Goal: Task Accomplishment & Management: Complete application form

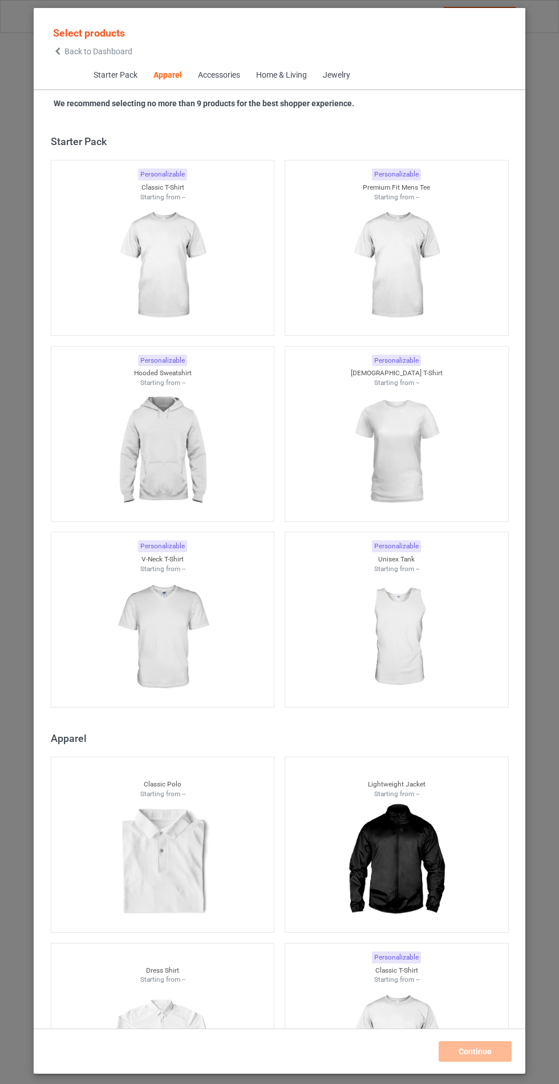
scroll to position [611, 0]
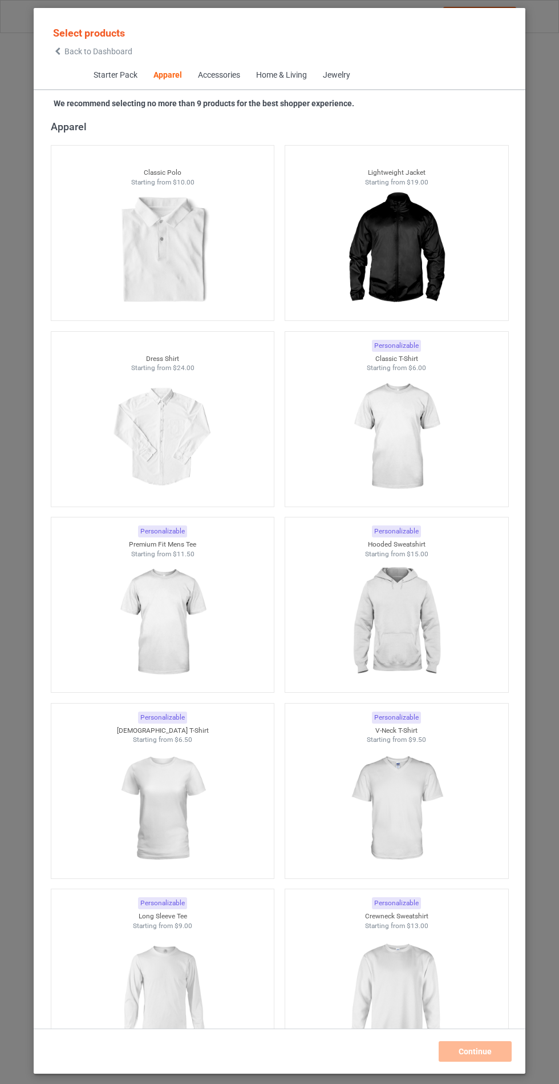
click at [424, 414] on img at bounding box center [396, 437] width 102 height 128
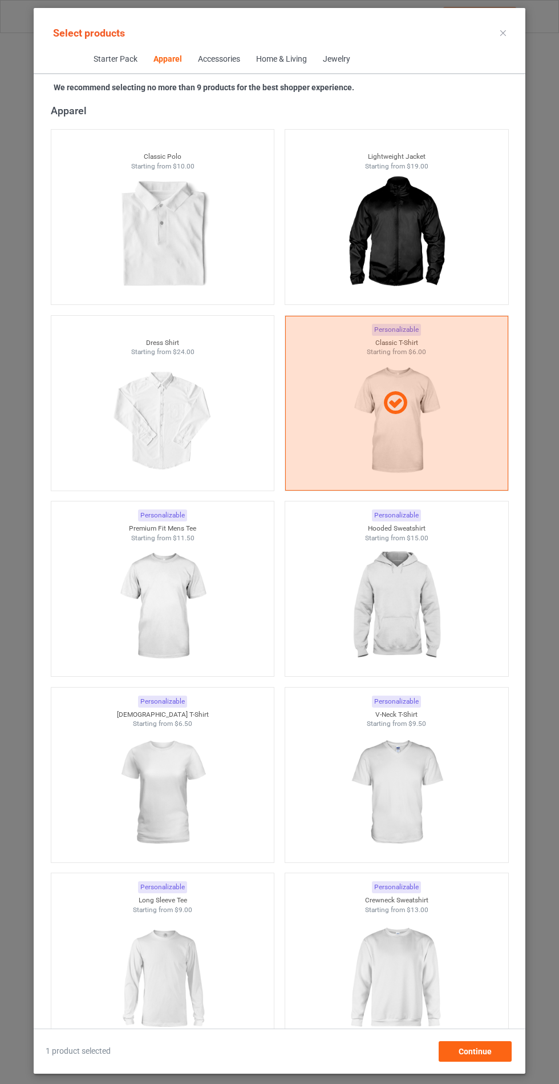
click at [422, 611] on img at bounding box center [396, 606] width 102 height 128
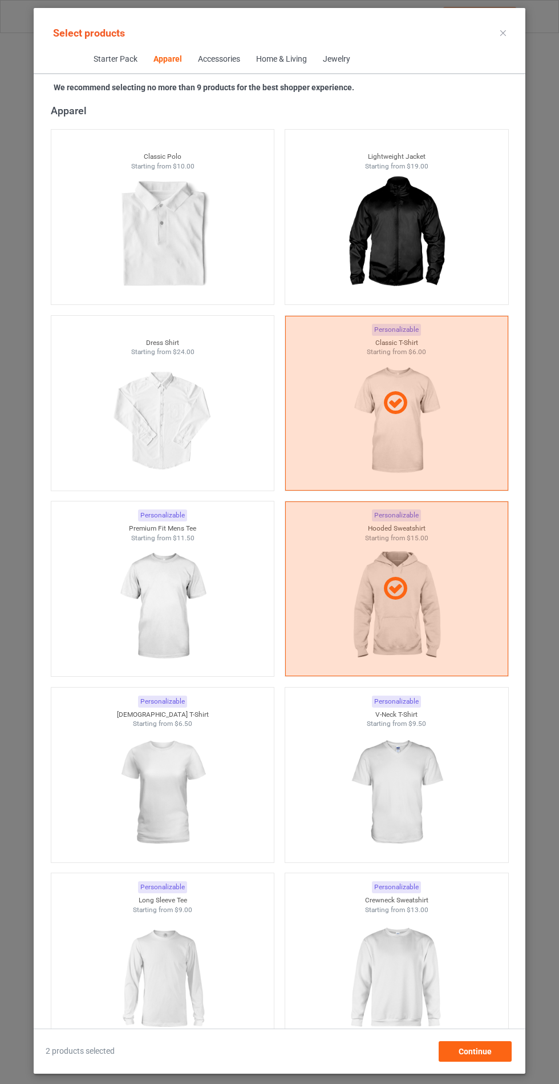
click at [167, 627] on img at bounding box center [162, 606] width 102 height 128
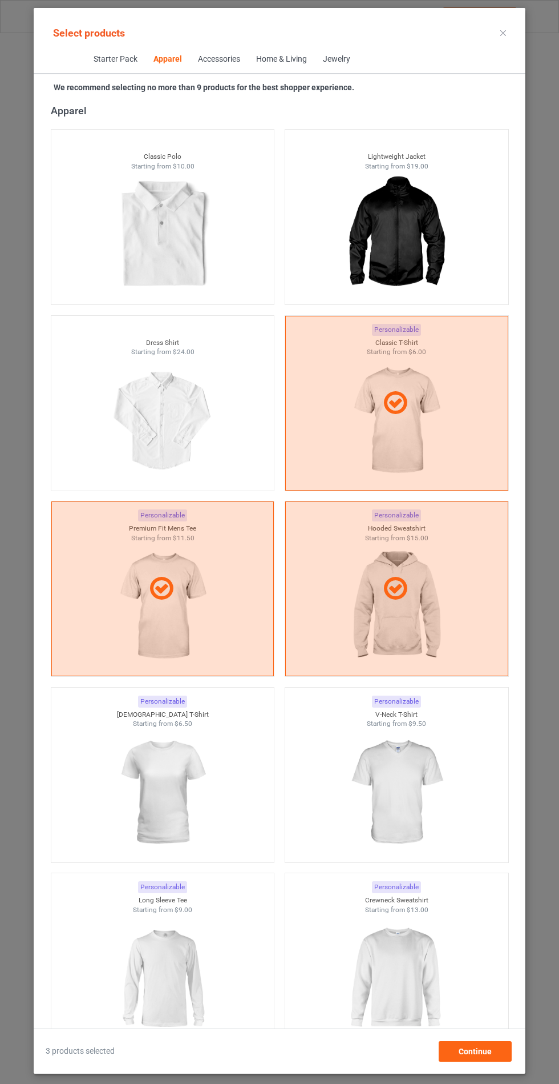
click at [400, 810] on img at bounding box center [396, 792] width 102 height 128
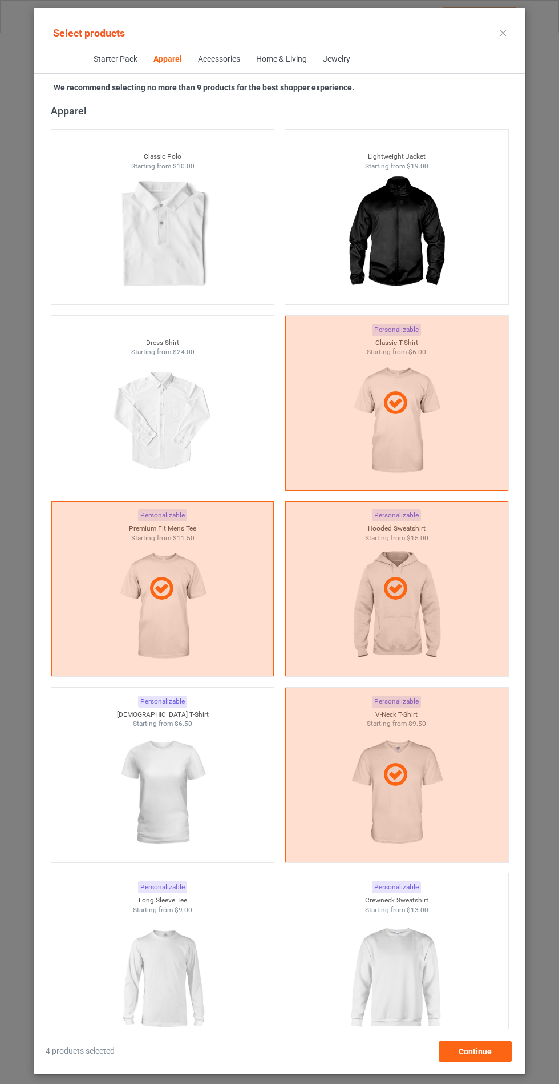
click at [166, 795] on img at bounding box center [162, 792] width 102 height 128
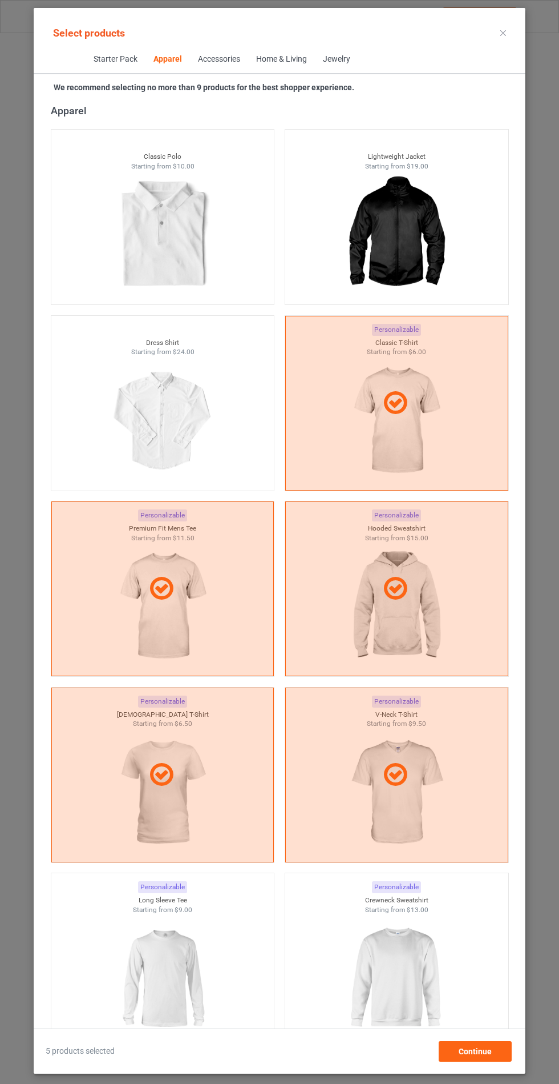
click at [177, 969] on img at bounding box center [162, 978] width 102 height 128
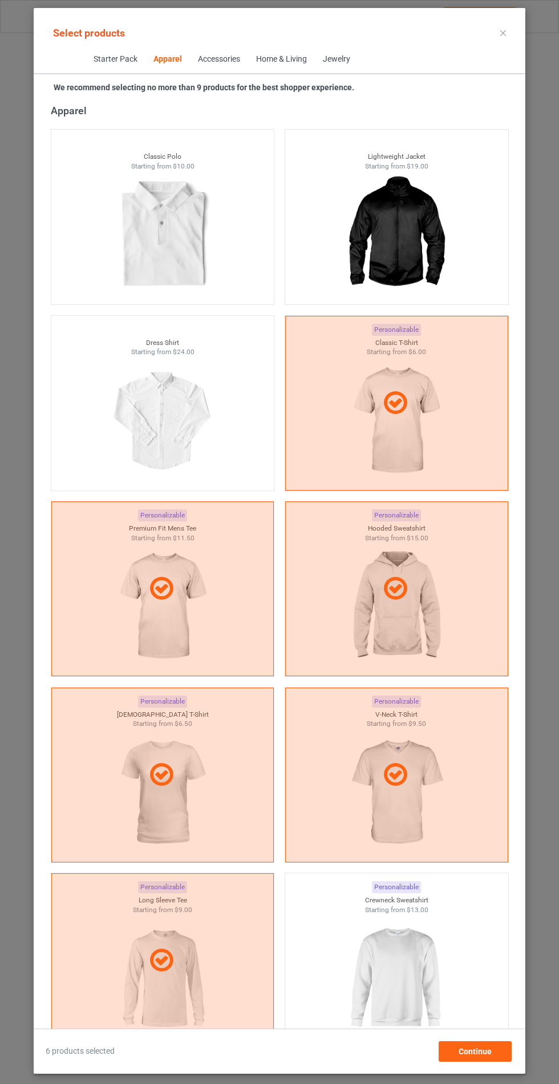
click at [407, 958] on img at bounding box center [396, 978] width 102 height 128
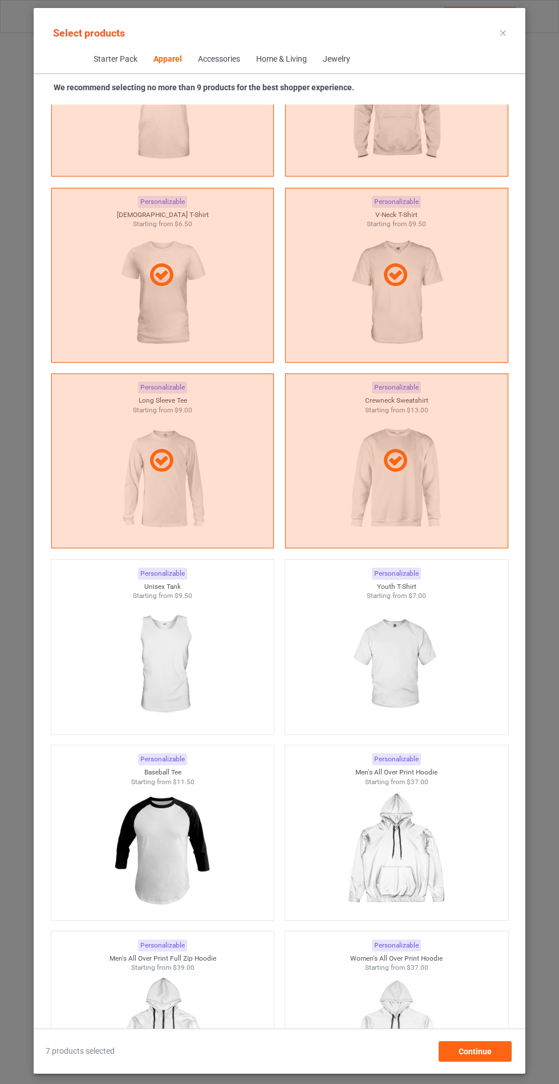
scroll to position [1115, 0]
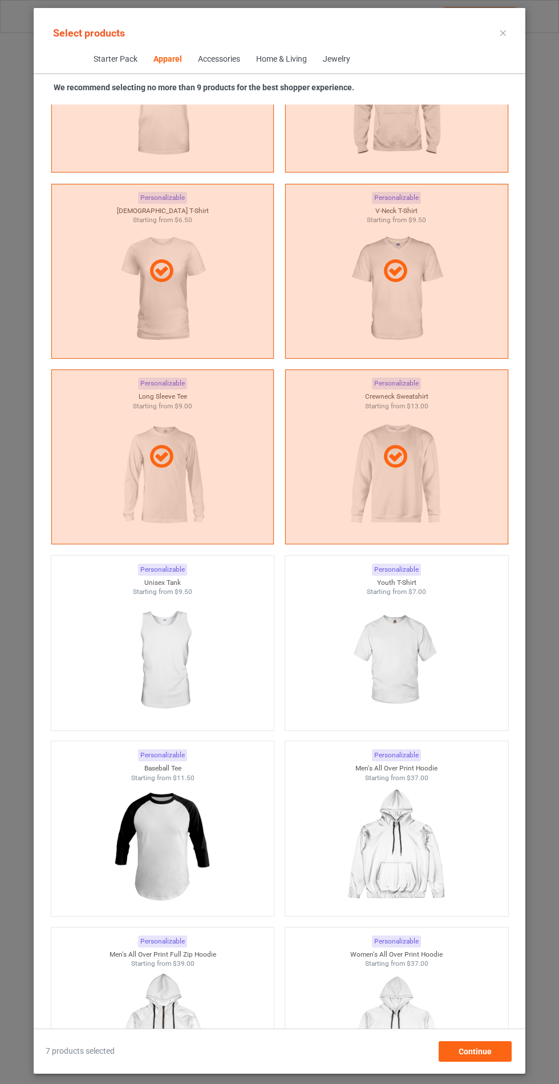
click at [400, 659] on img at bounding box center [396, 661] width 102 height 128
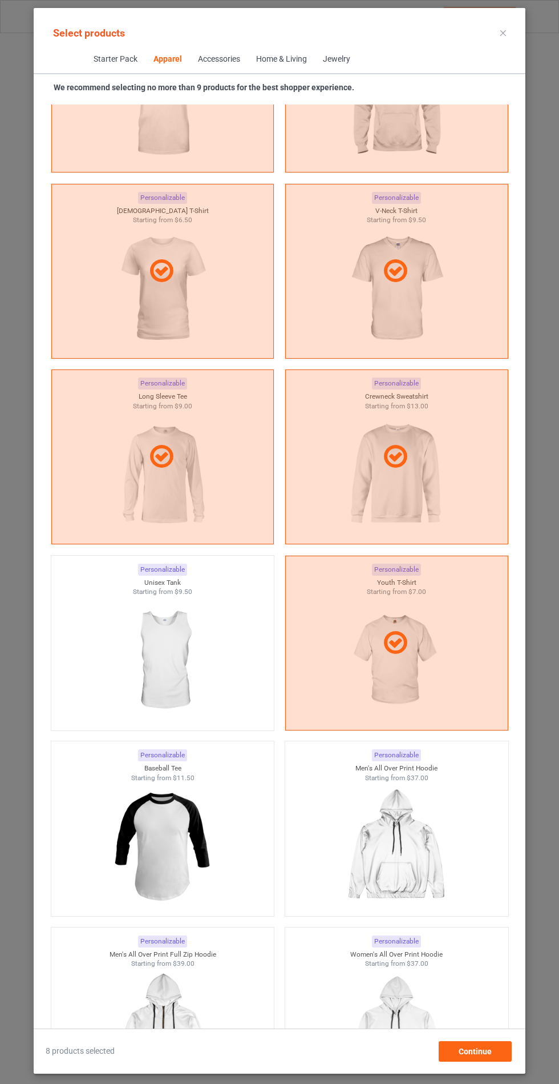
click at [173, 662] on img at bounding box center [162, 661] width 102 height 128
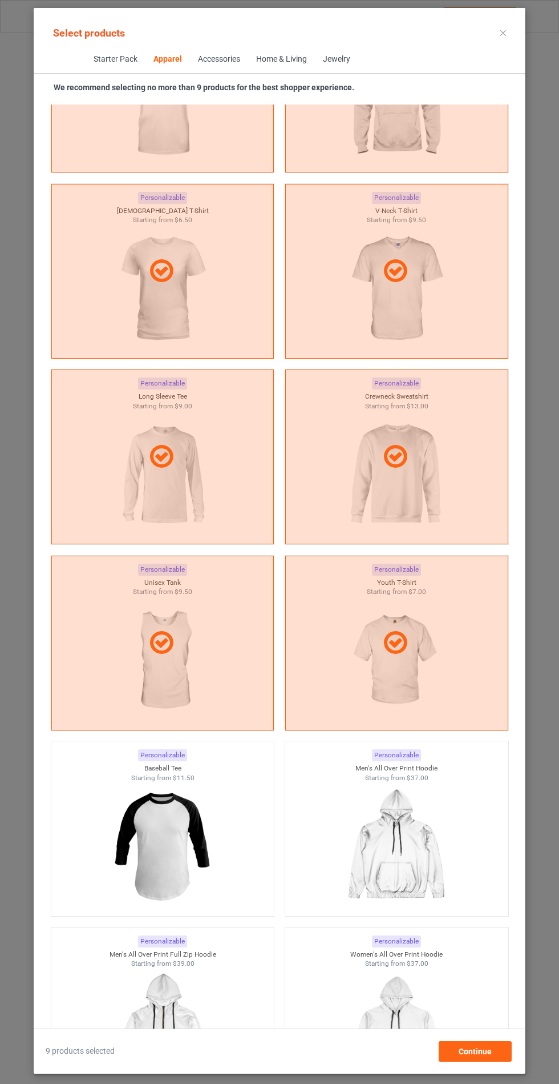
click at [172, 816] on img at bounding box center [162, 846] width 102 height 128
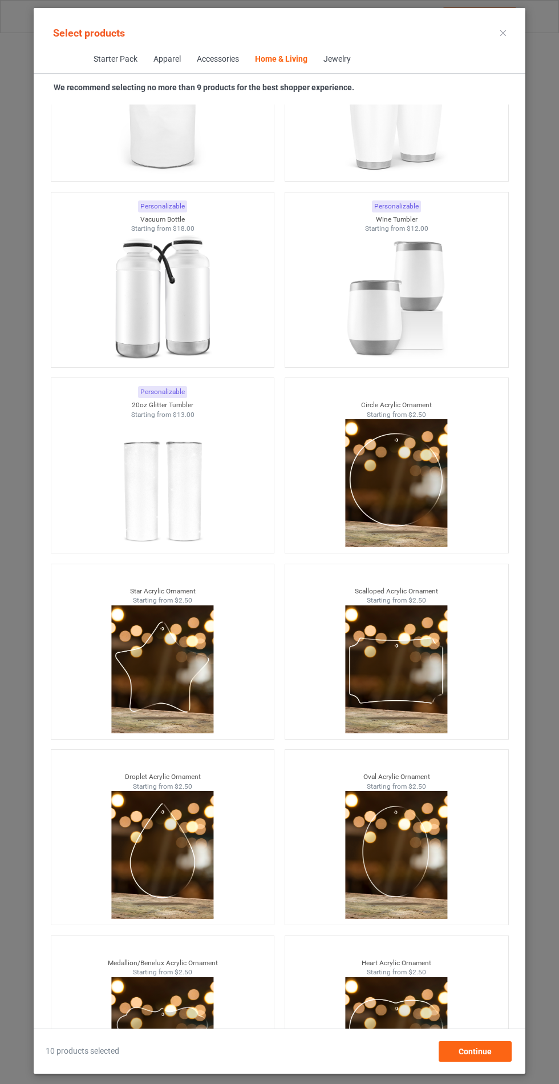
scroll to position [84, 0]
click at [489, 1061] on div "Continue" at bounding box center [475, 1051] width 73 height 21
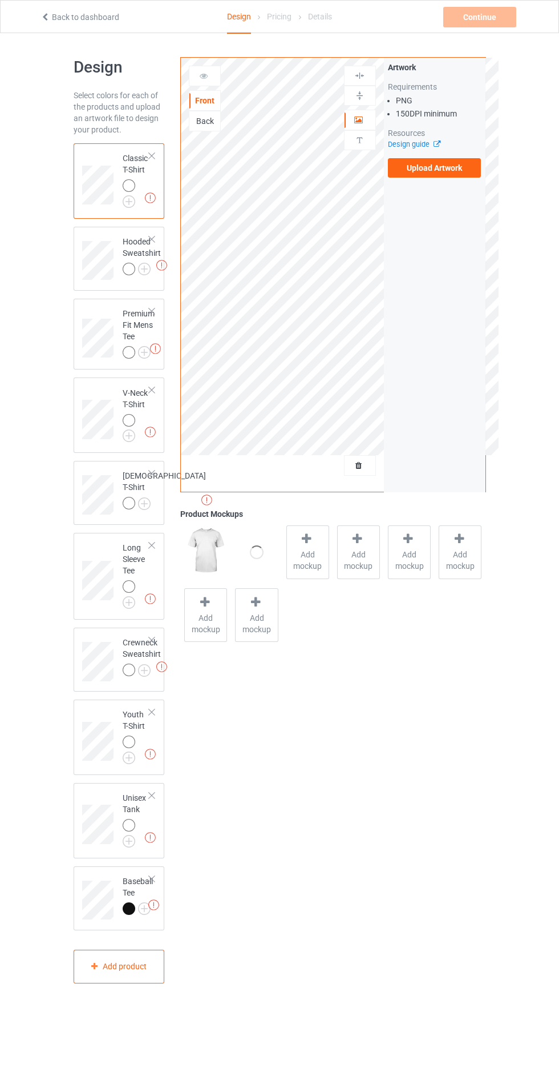
click at [440, 166] on label "Upload Artwork" at bounding box center [435, 167] width 94 height 19
click at [0, 0] on input "Upload Artwork" at bounding box center [0, 0] width 0 height 0
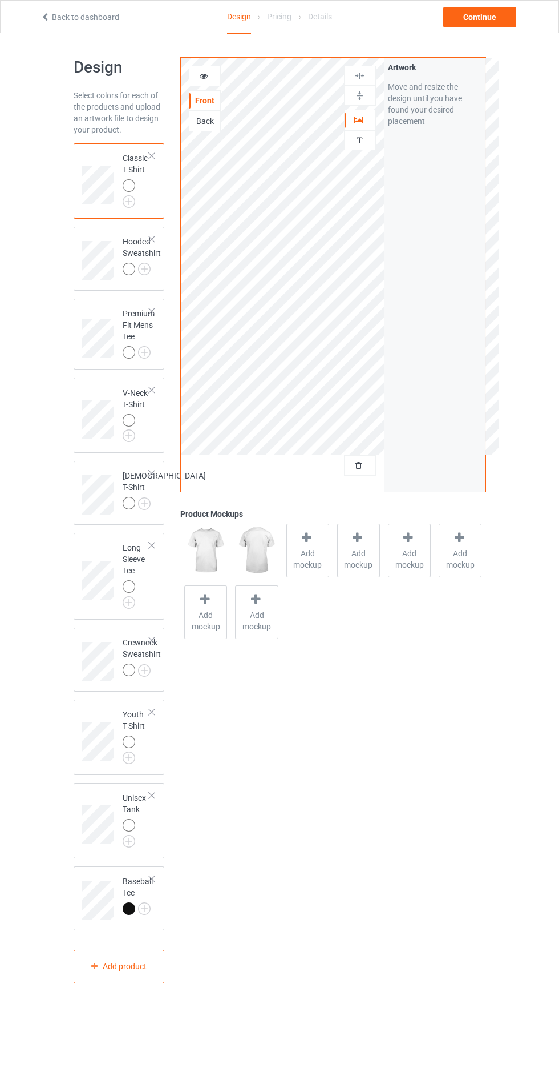
click at [0, 0] on img at bounding box center [0, 0] width 0 height 0
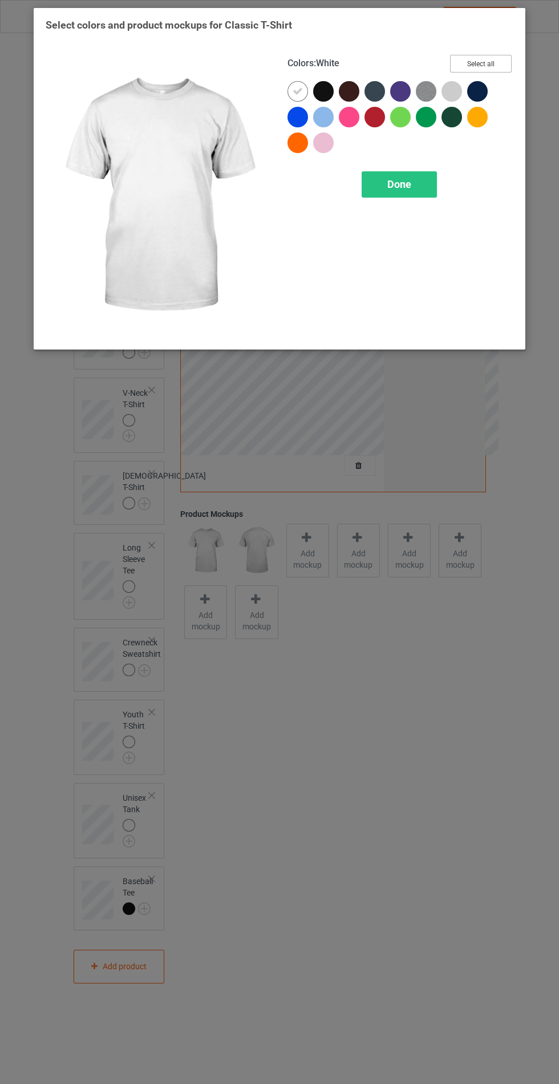
click at [489, 58] on button "Select all" at bounding box center [481, 64] width 62 height 18
click at [403, 185] on span "Done" at bounding box center [400, 184] width 24 height 12
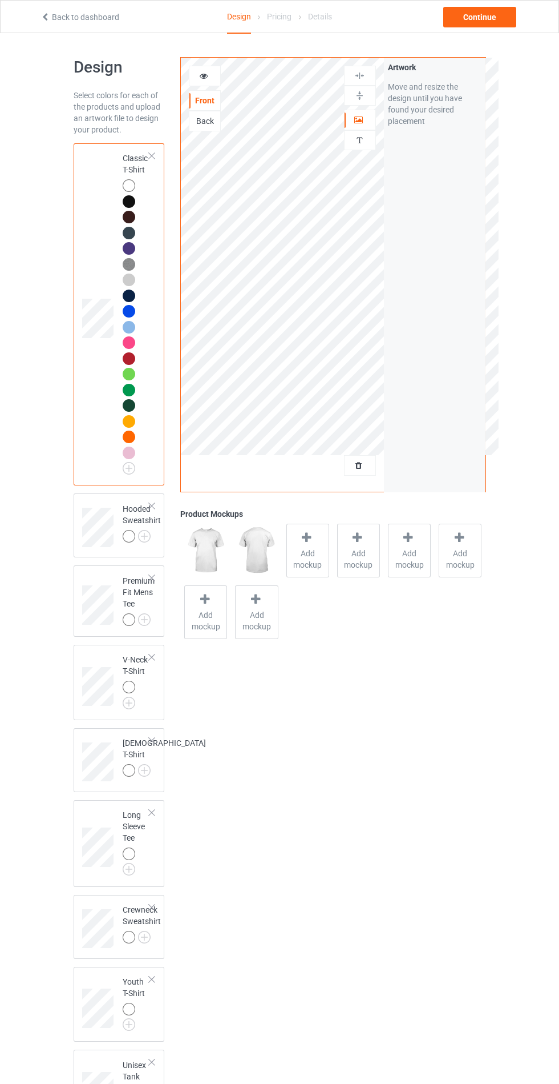
click at [0, 0] on img at bounding box center [0, 0] width 0 height 0
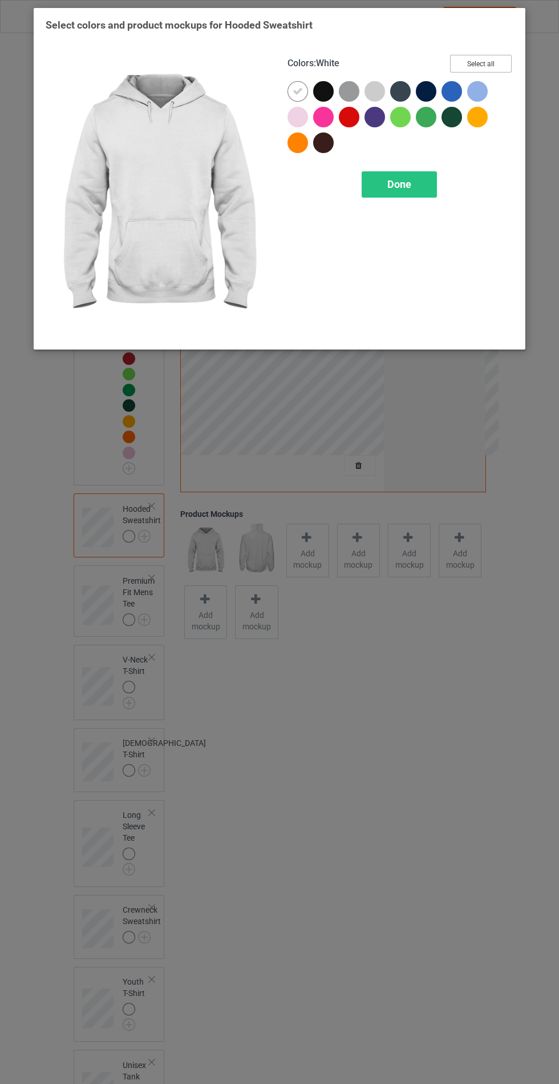
click at [491, 61] on button "Select all" at bounding box center [481, 64] width 62 height 18
click at [408, 186] on span "Done" at bounding box center [400, 184] width 24 height 12
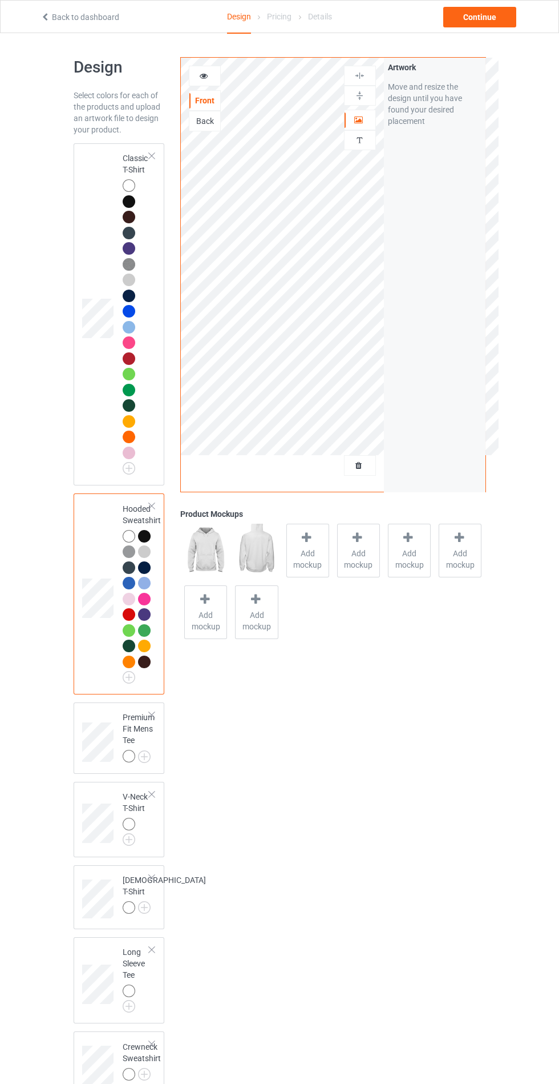
click at [359, 465] on icon at bounding box center [360, 464] width 10 height 8
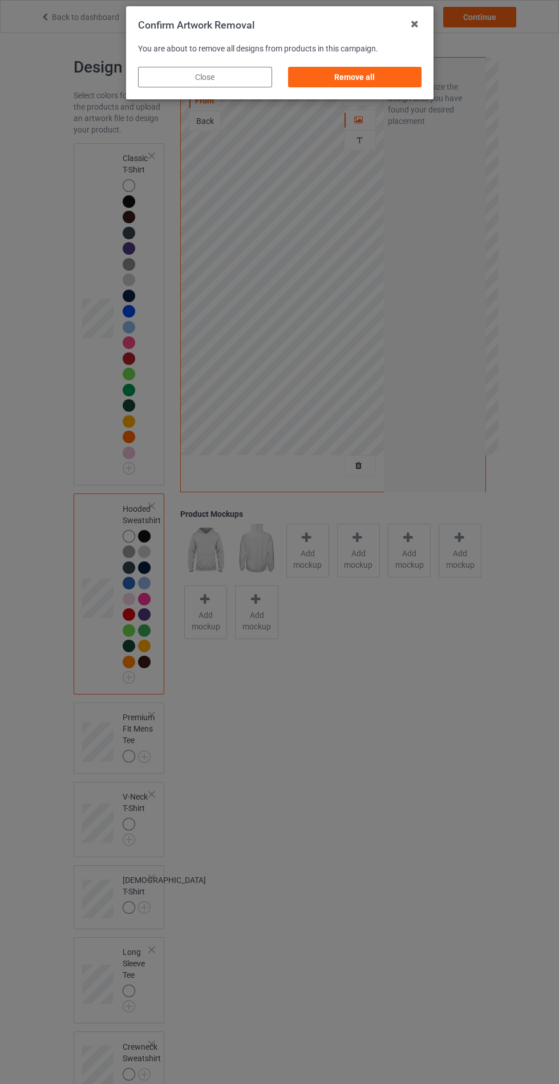
click at [382, 72] on div "Remove all" at bounding box center [355, 77] width 134 height 21
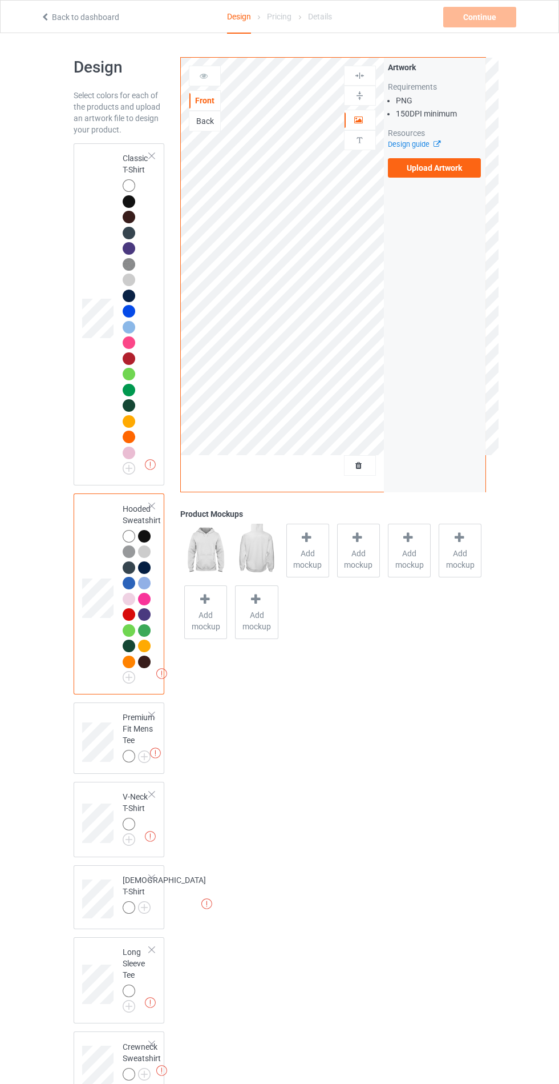
click at [201, 128] on div "Back" at bounding box center [205, 121] width 32 height 21
click at [450, 176] on label "Upload Artwork" at bounding box center [435, 167] width 94 height 19
click at [0, 0] on input "Upload Artwork" at bounding box center [0, 0] width 0 height 0
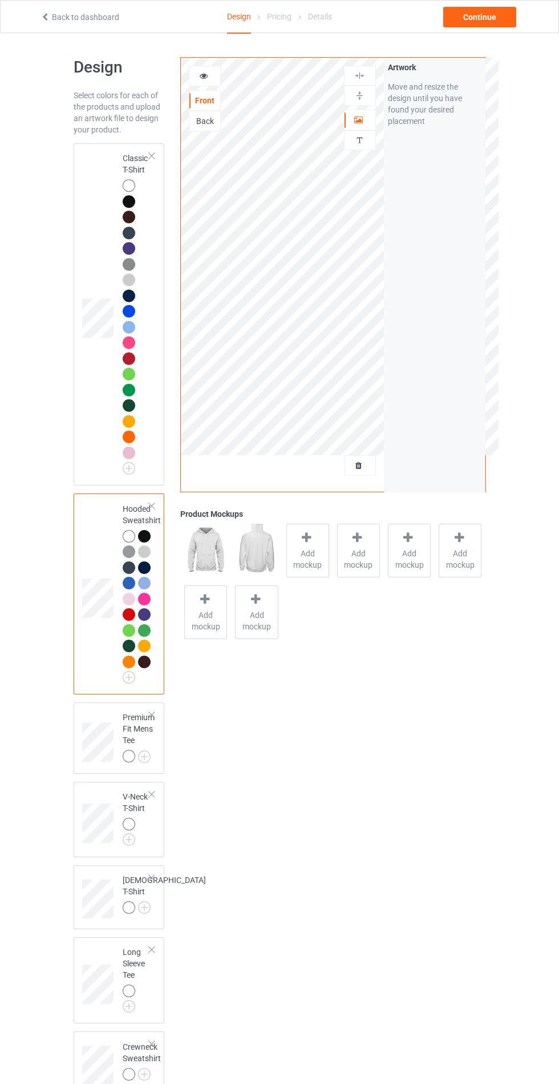
click at [213, 120] on div "Back" at bounding box center [205, 120] width 31 height 11
click at [459, 174] on label "Upload Artwork" at bounding box center [435, 167] width 94 height 19
click at [0, 0] on input "Upload Artwork" at bounding box center [0, 0] width 0 height 0
click at [359, 464] on icon at bounding box center [360, 464] width 10 height 8
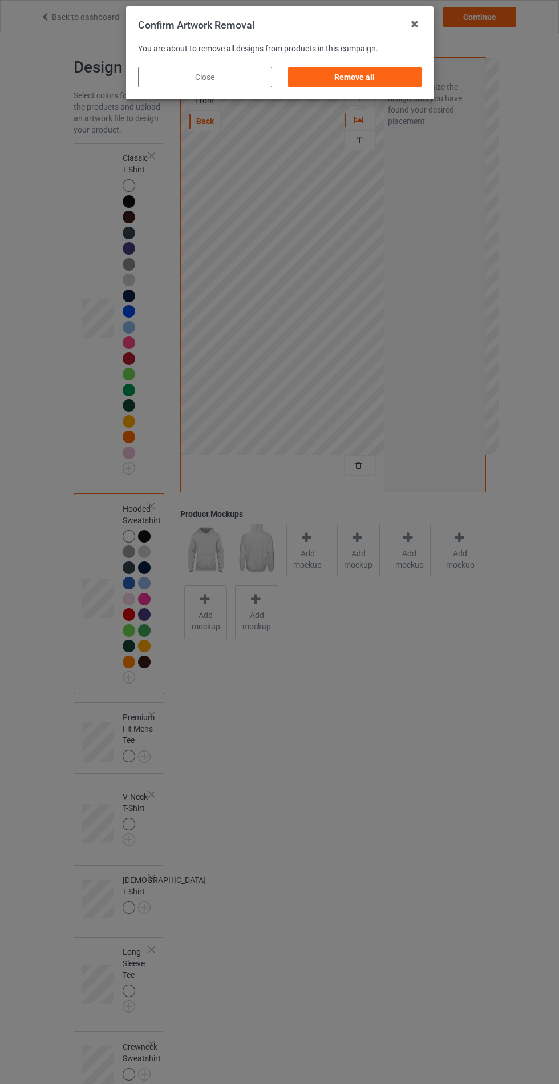
click at [375, 85] on div "Remove all" at bounding box center [355, 77] width 134 height 21
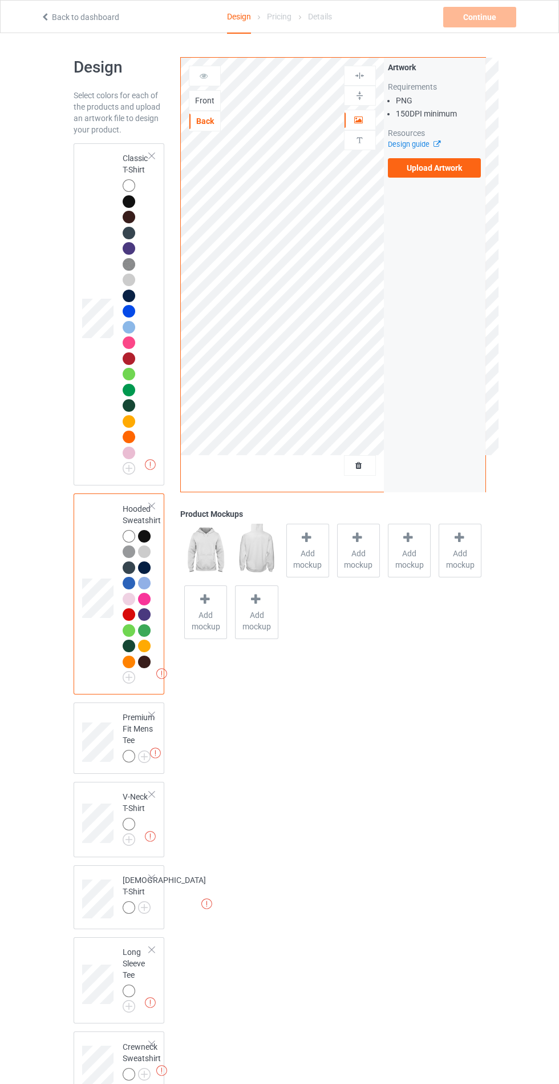
click at [461, 172] on label "Upload Artwork" at bounding box center [435, 167] width 94 height 19
click at [0, 0] on input "Upload Artwork" at bounding box center [0, 0] width 0 height 0
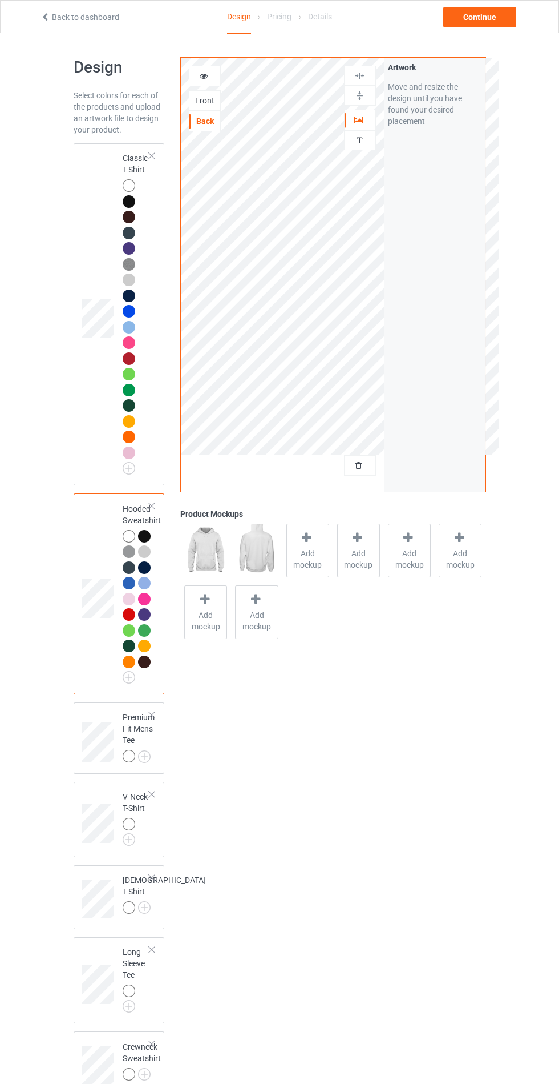
click at [124, 285] on div at bounding box center [131, 281] width 16 height 16
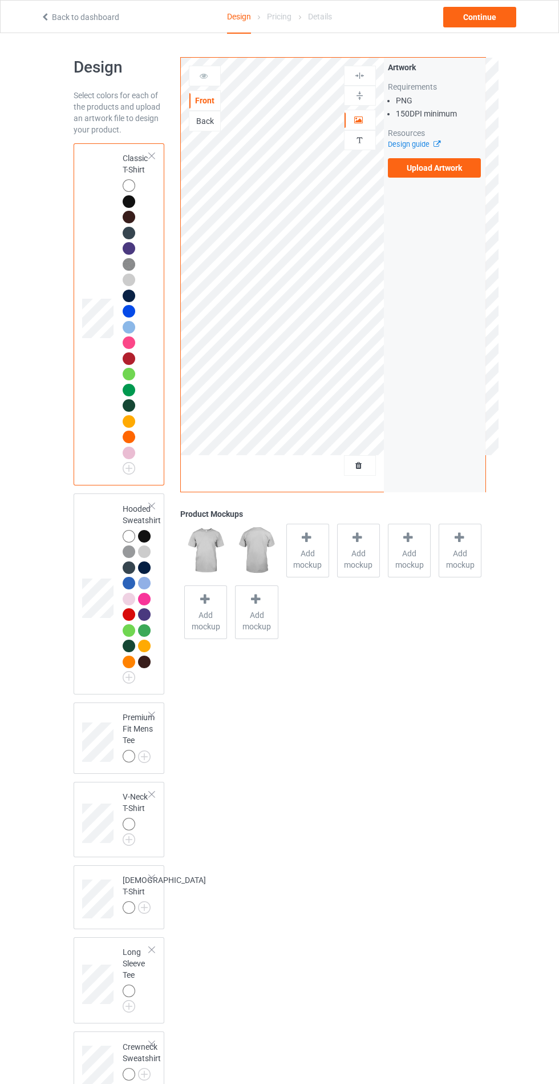
click at [203, 118] on div "Back" at bounding box center [205, 120] width 31 height 11
click at [205, 100] on div "Front" at bounding box center [205, 100] width 31 height 11
click at [415, 167] on label "Upload Artwork" at bounding box center [435, 167] width 94 height 19
click at [0, 0] on input "Upload Artwork" at bounding box center [0, 0] width 0 height 0
click at [202, 116] on div "Back" at bounding box center [205, 120] width 31 height 11
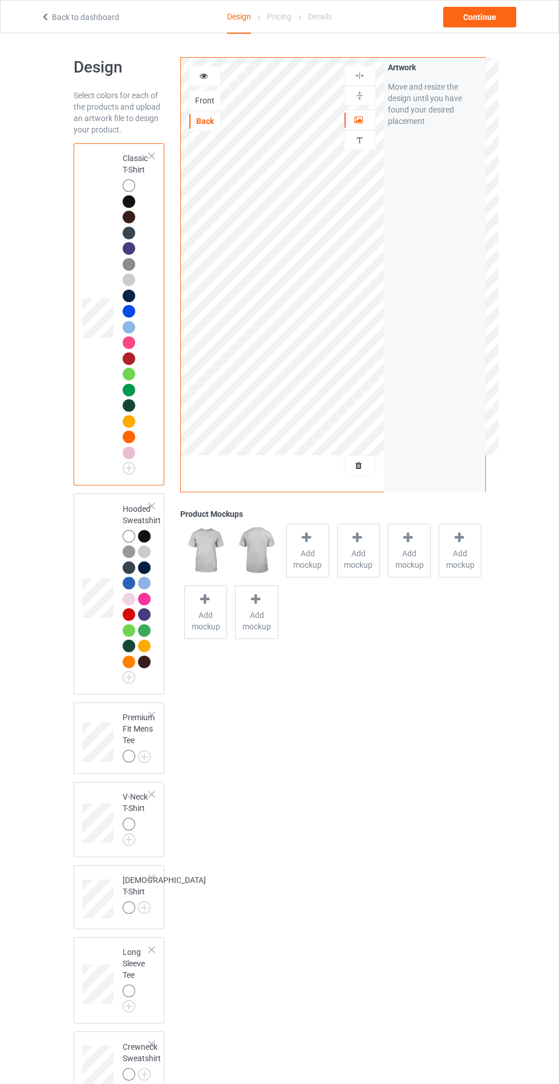
click at [0, 0] on img at bounding box center [0, 0] width 0 height 0
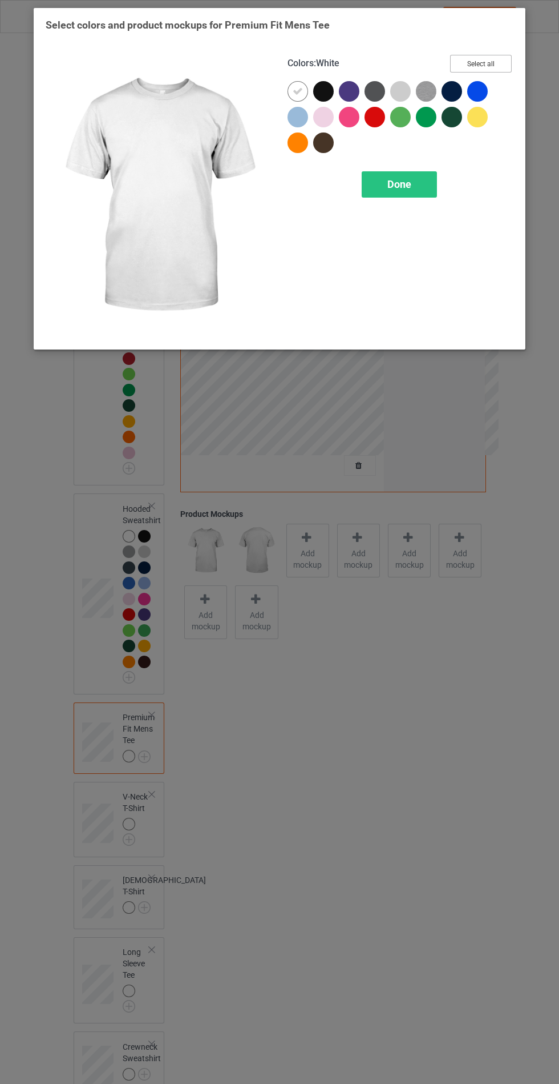
click at [485, 65] on button "Select all" at bounding box center [481, 64] width 62 height 18
click at [409, 180] on span "Done" at bounding box center [400, 184] width 24 height 12
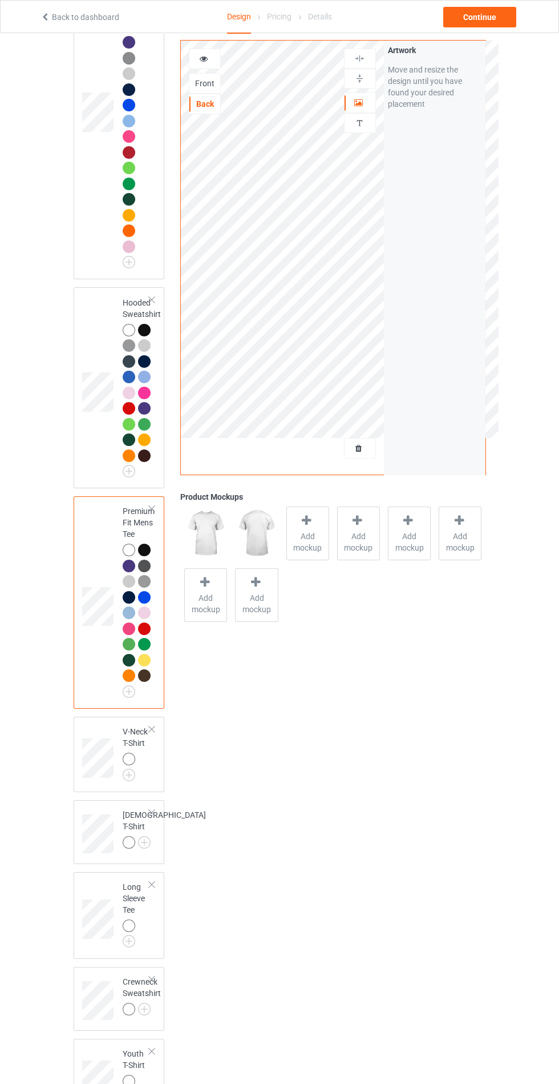
scroll to position [200, 0]
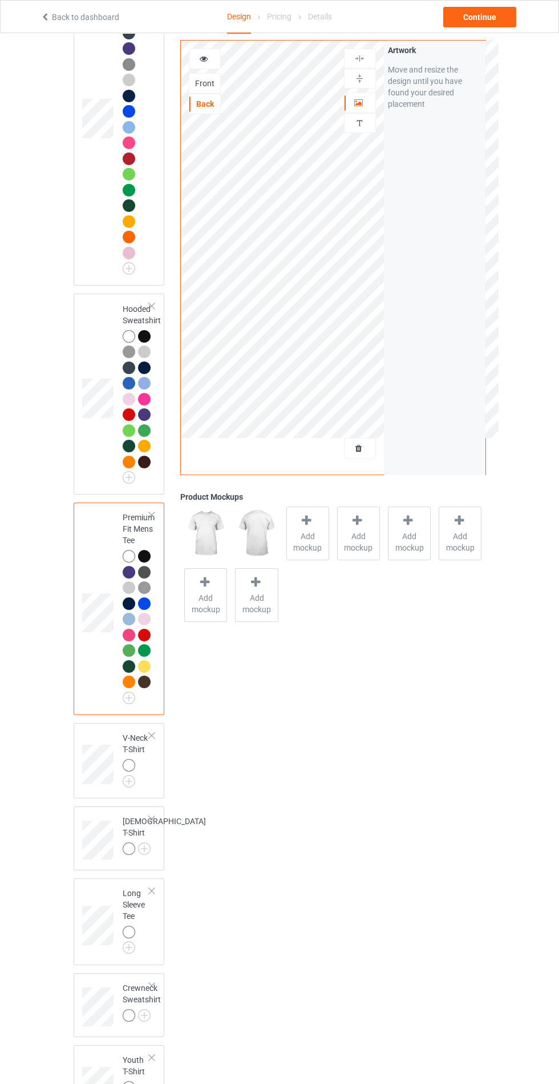
click at [0, 0] on img at bounding box center [0, 0] width 0 height 0
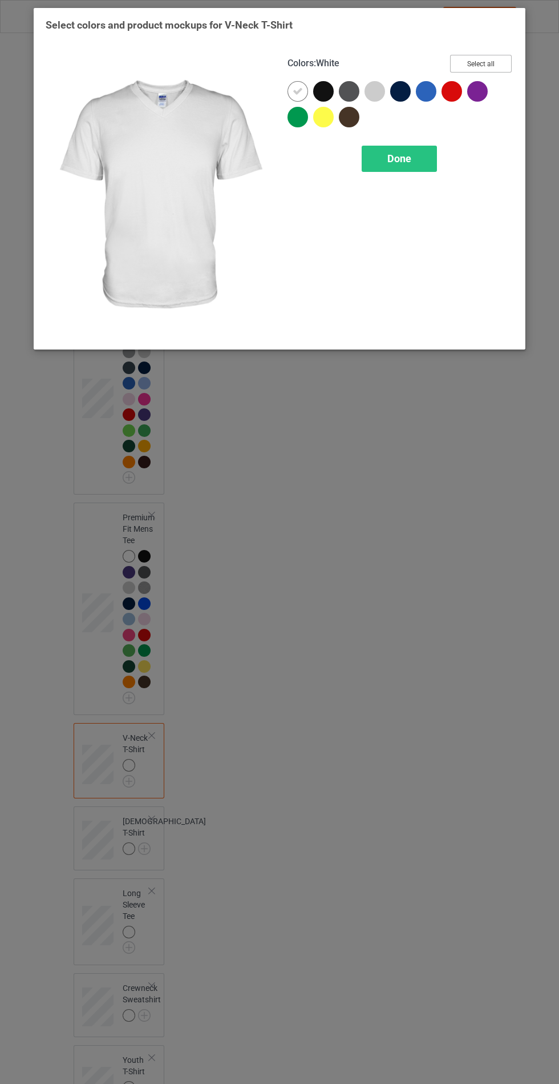
click at [489, 72] on button "Select all" at bounding box center [481, 64] width 62 height 18
click at [409, 164] on span "Done" at bounding box center [400, 158] width 24 height 12
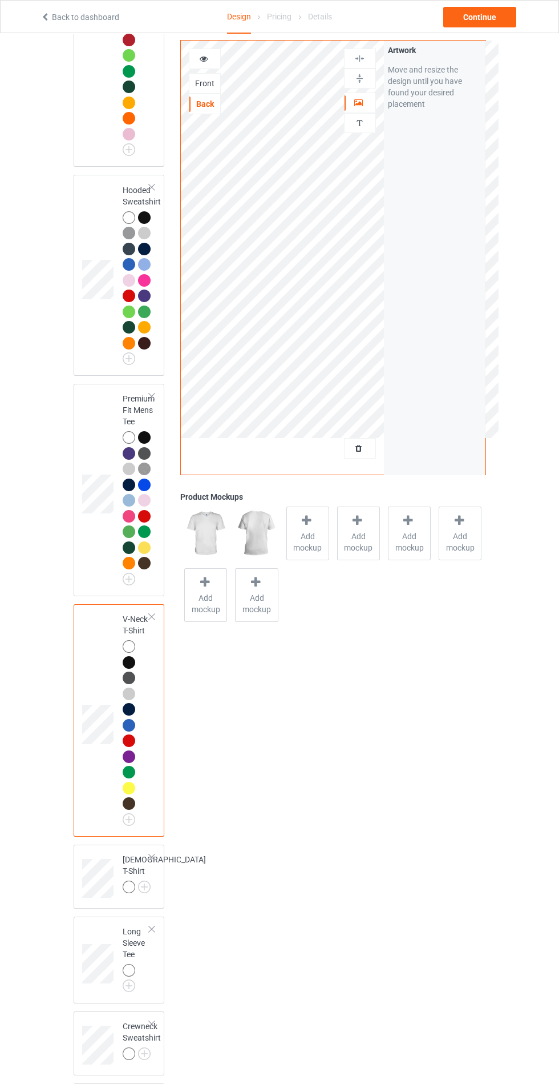
scroll to position [382, 0]
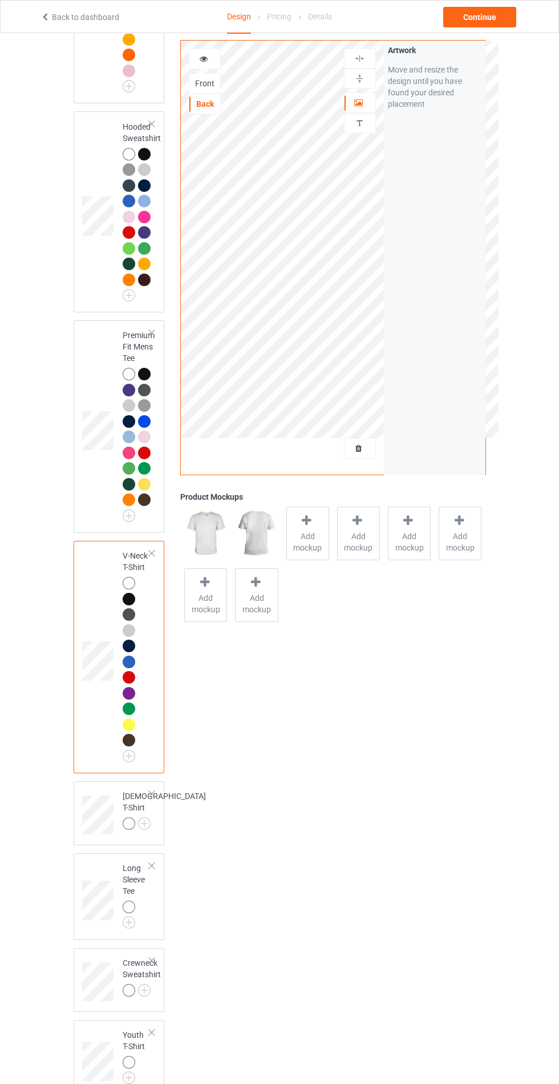
click at [0, 0] on img at bounding box center [0, 0] width 0 height 0
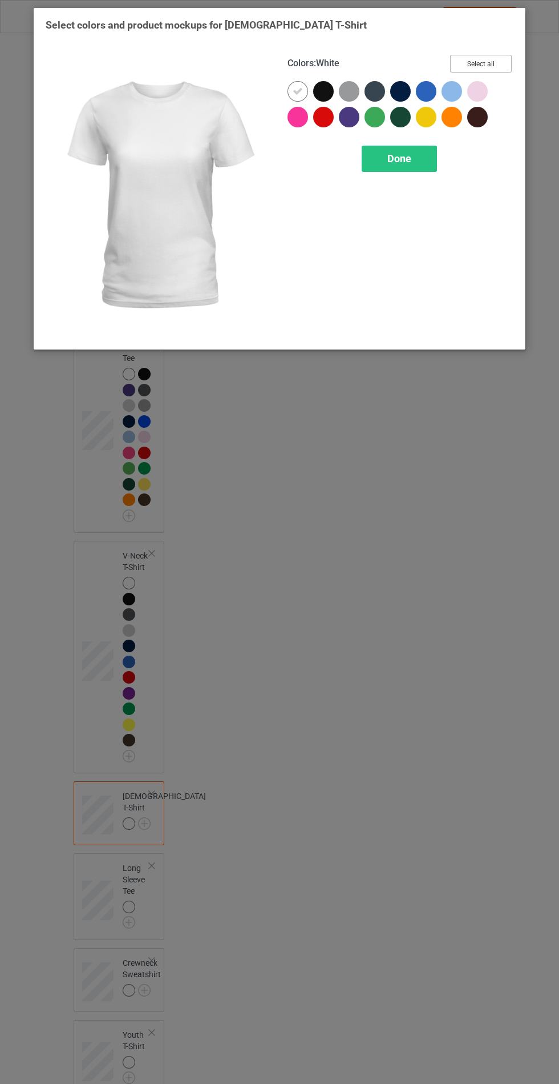
click at [480, 63] on button "Select all" at bounding box center [481, 64] width 62 height 18
click at [418, 151] on div "Done" at bounding box center [399, 159] width 75 height 26
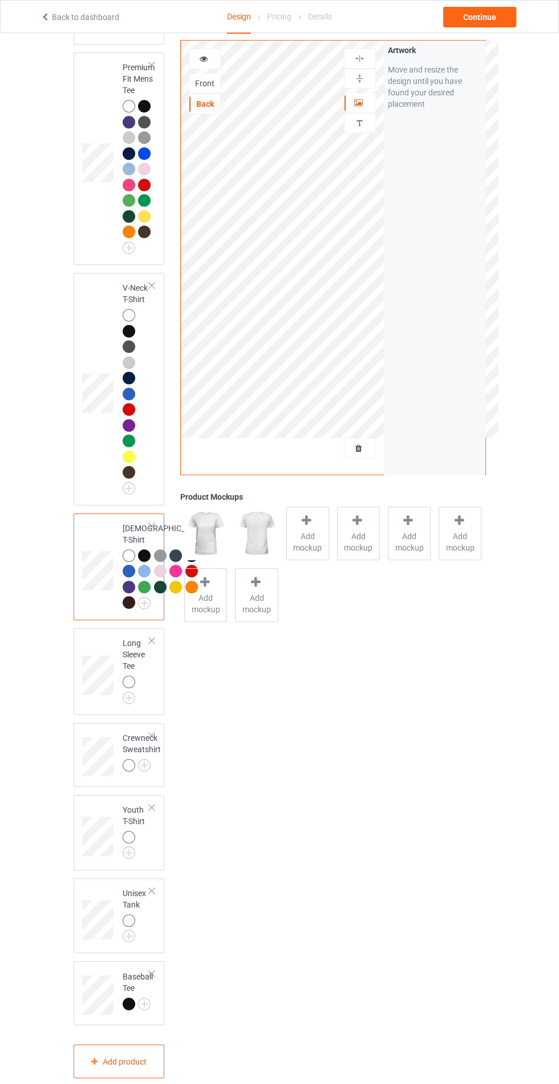
scroll to position [652, 0]
click at [0, 0] on img at bounding box center [0, 0] width 0 height 0
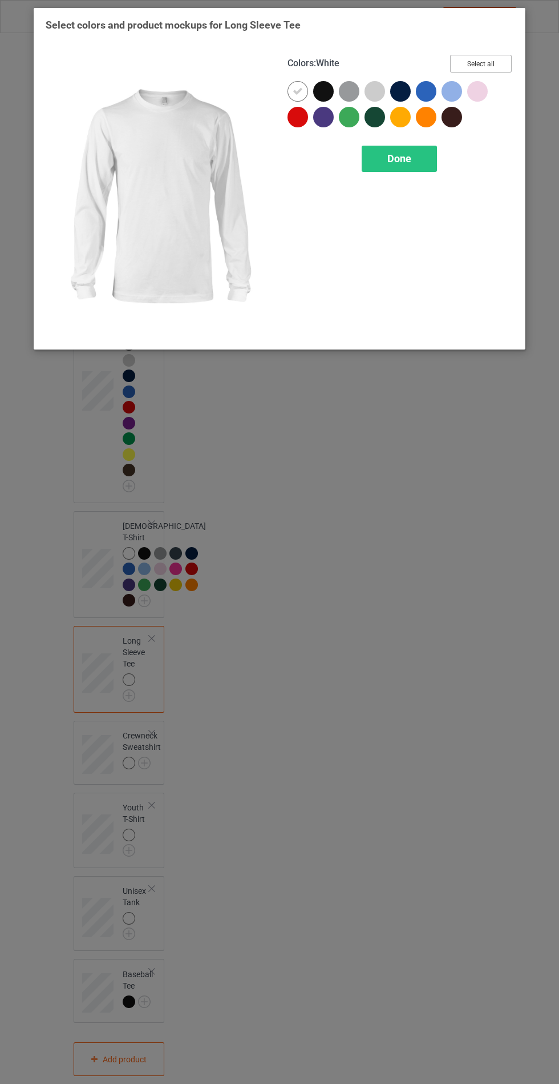
click at [502, 61] on button "Select all" at bounding box center [481, 64] width 62 height 18
click at [408, 162] on span "Done" at bounding box center [400, 158] width 24 height 12
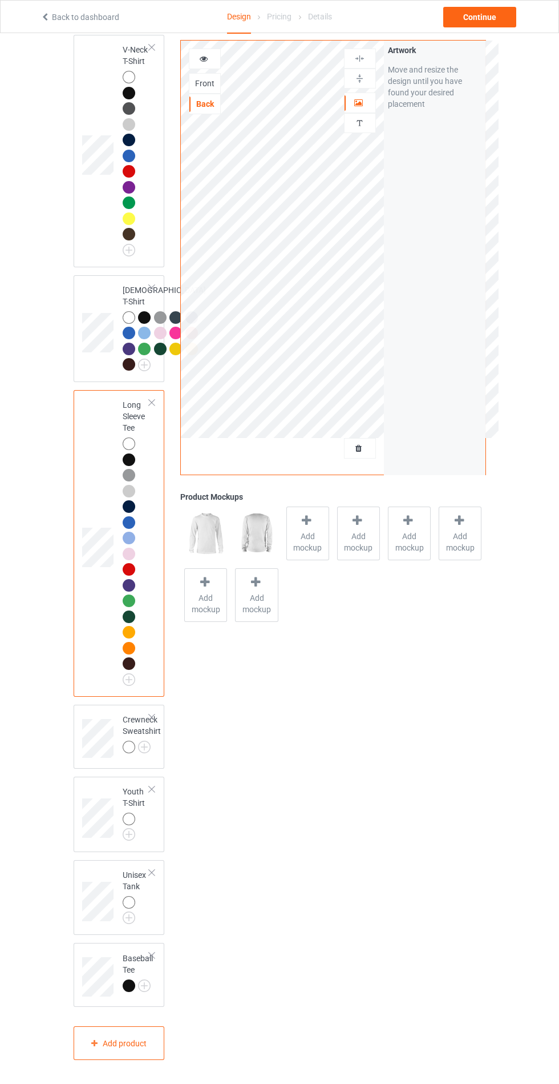
scroll to position [1006, 0]
click at [0, 0] on img at bounding box center [0, 0] width 0 height 0
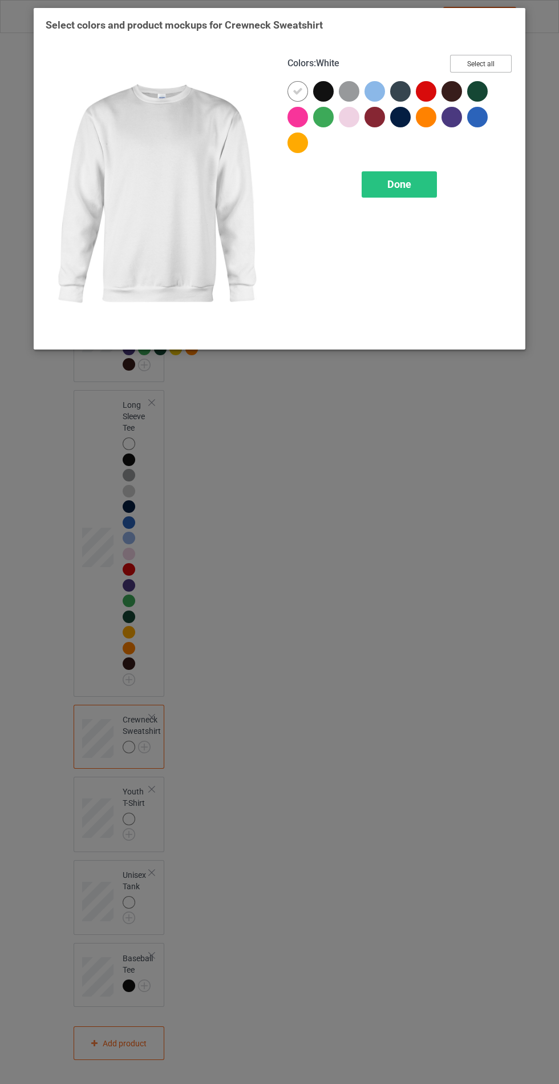
click at [491, 62] on button "Select all" at bounding box center [481, 64] width 62 height 18
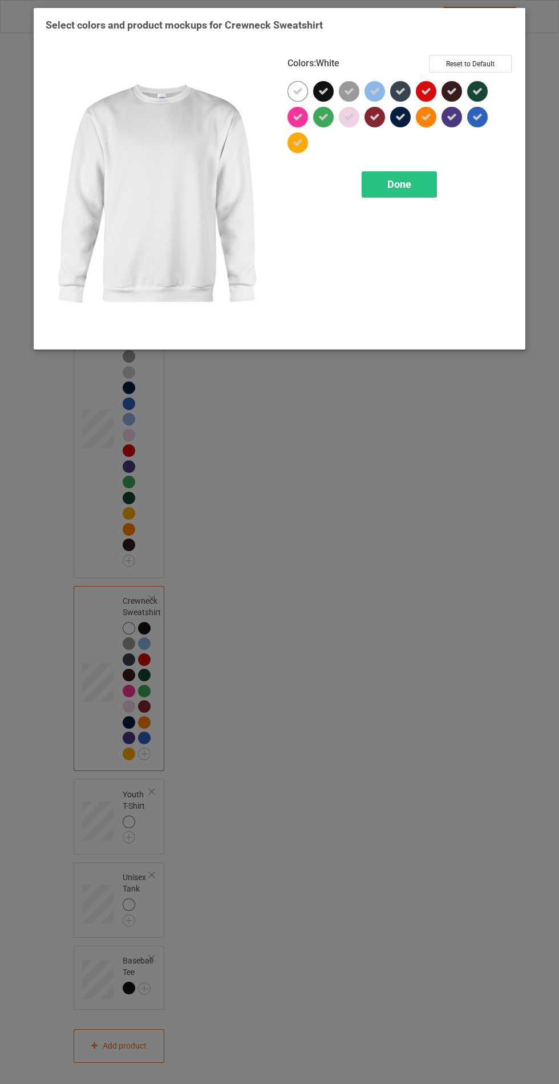
click at [405, 184] on span "Done" at bounding box center [400, 184] width 24 height 12
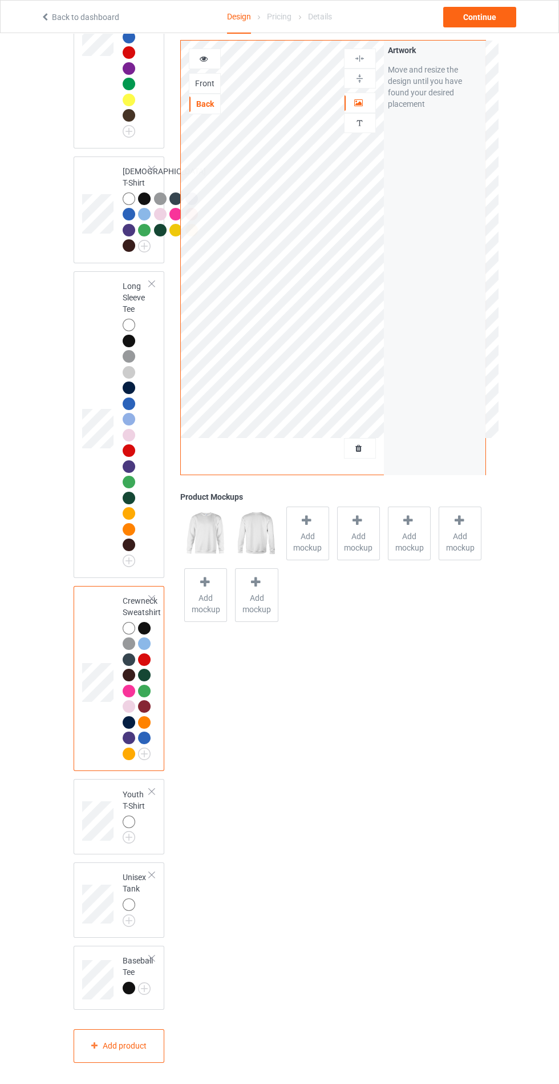
scroll to position [1128, 0]
click at [0, 0] on img at bounding box center [0, 0] width 0 height 0
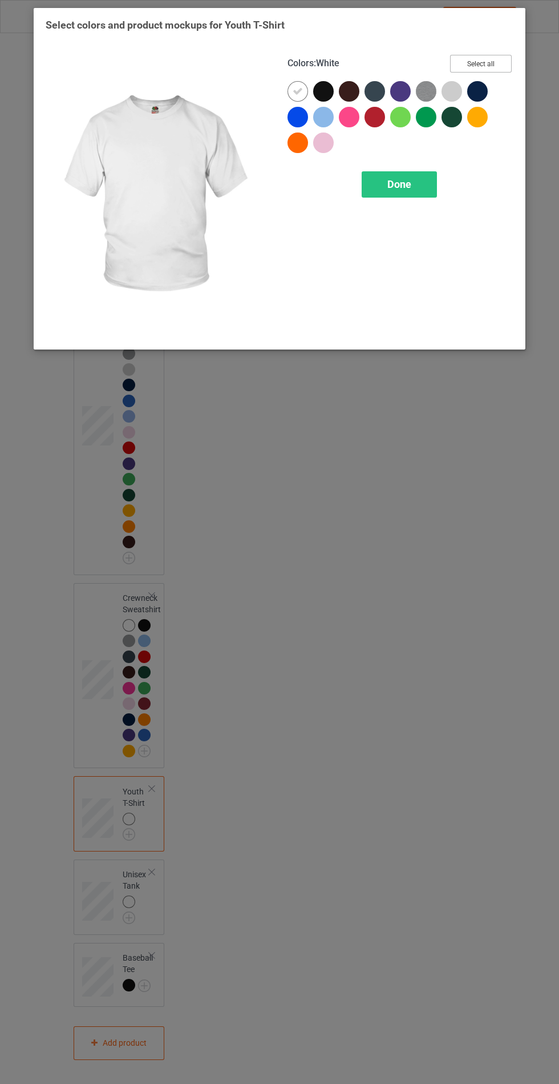
click at [497, 57] on button "Select all" at bounding box center [481, 64] width 62 height 18
click at [405, 182] on span "Done" at bounding box center [400, 184] width 24 height 12
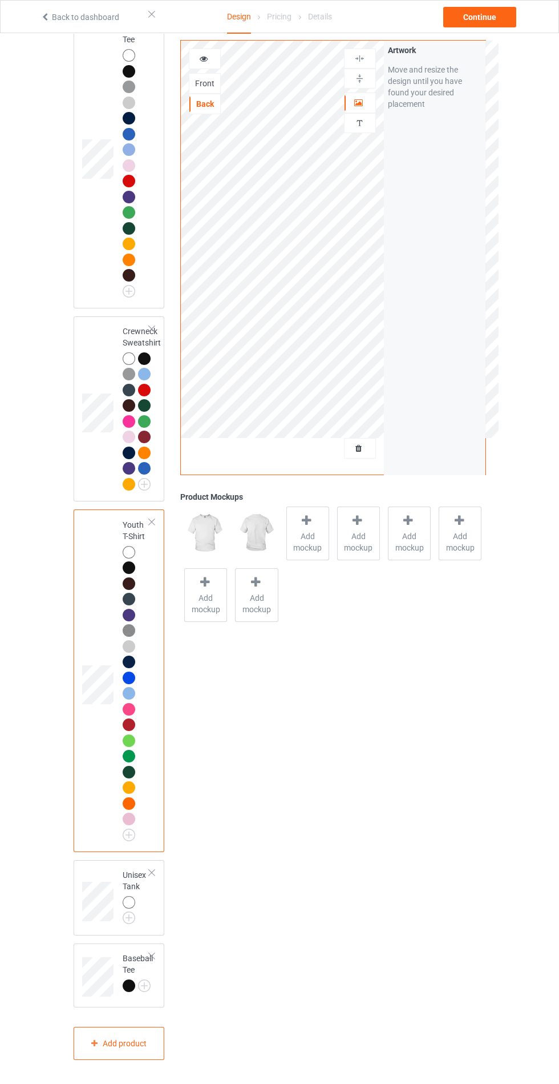
scroll to position [1395, 0]
click at [0, 0] on img at bounding box center [0, 0] width 0 height 0
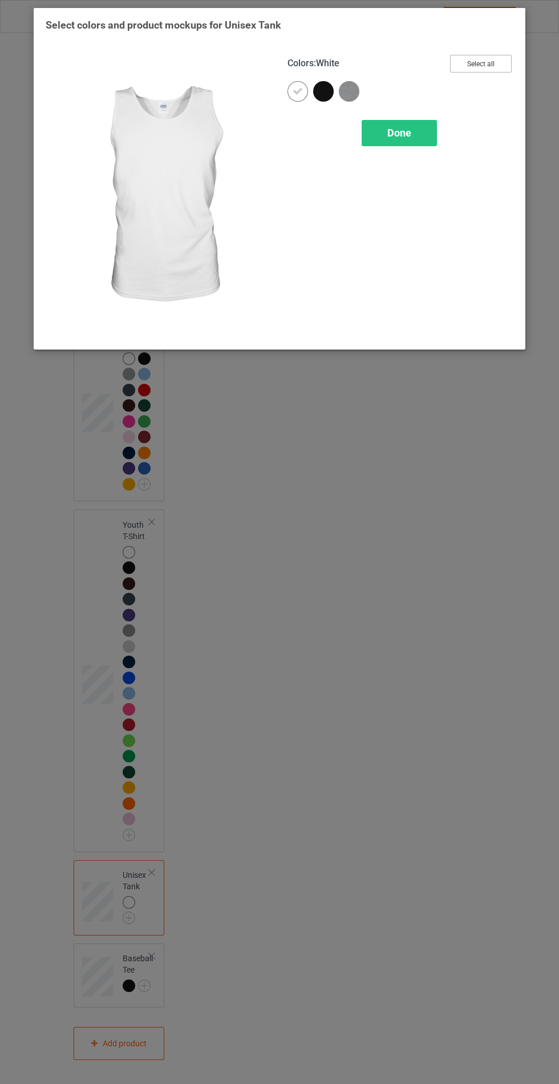
click at [493, 63] on button "Select all" at bounding box center [481, 64] width 62 height 18
click at [407, 138] on span "Done" at bounding box center [400, 133] width 24 height 12
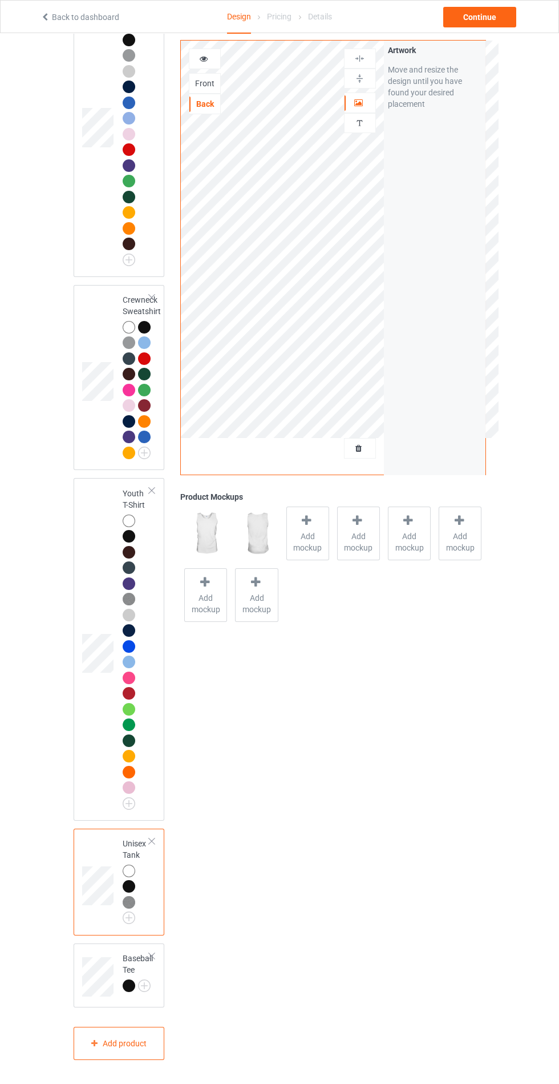
scroll to position [1427, 0]
click at [0, 0] on img at bounding box center [0, 0] width 0 height 0
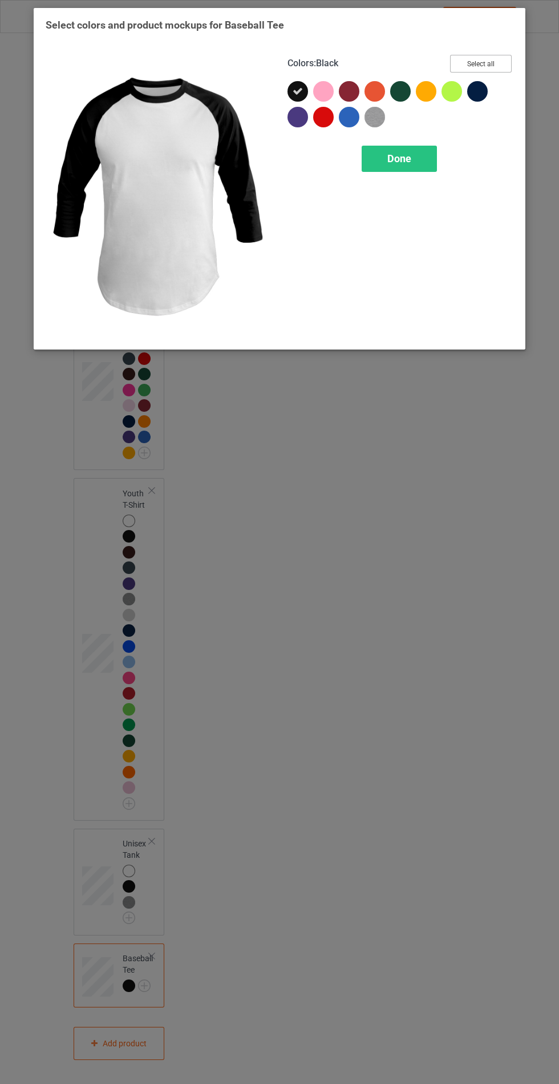
click at [496, 55] on button "Select all" at bounding box center [481, 64] width 62 height 18
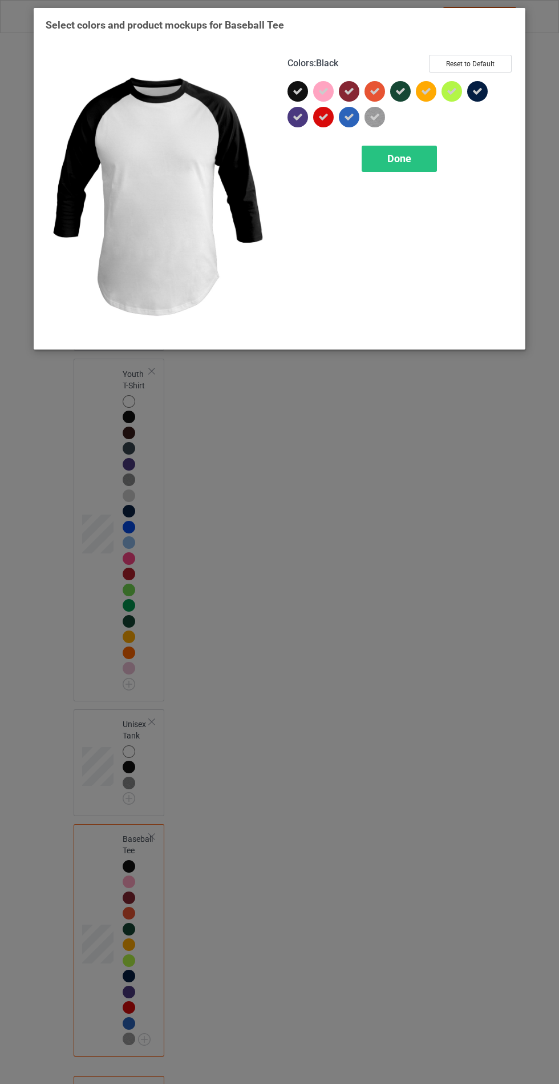
click at [400, 158] on span "Done" at bounding box center [400, 158] width 24 height 12
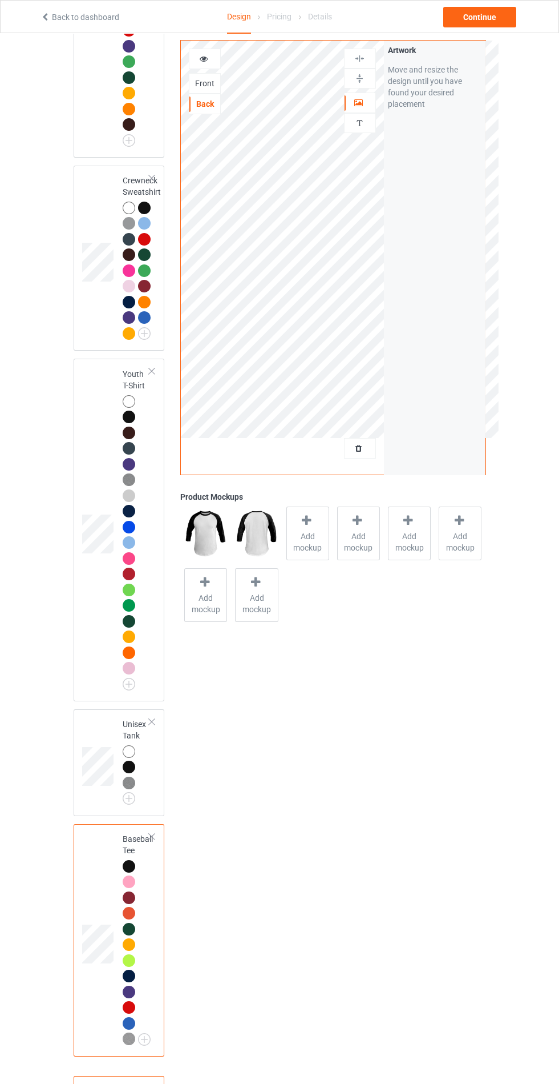
click at [214, 85] on div "Front" at bounding box center [205, 83] width 31 height 11
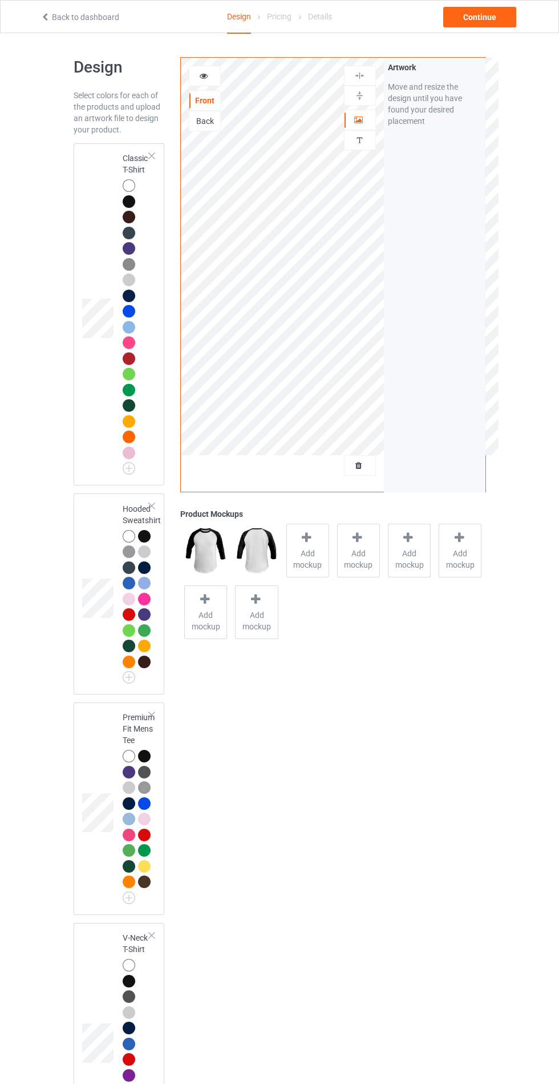
click at [128, 311] on div at bounding box center [129, 311] width 13 height 13
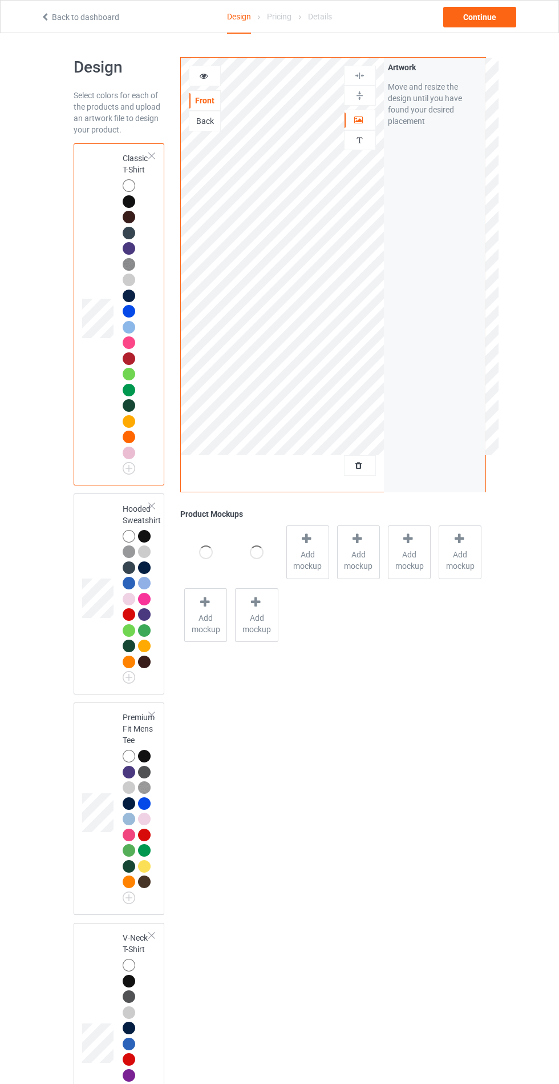
click at [309, 555] on span "Add mockup" at bounding box center [308, 560] width 42 height 23
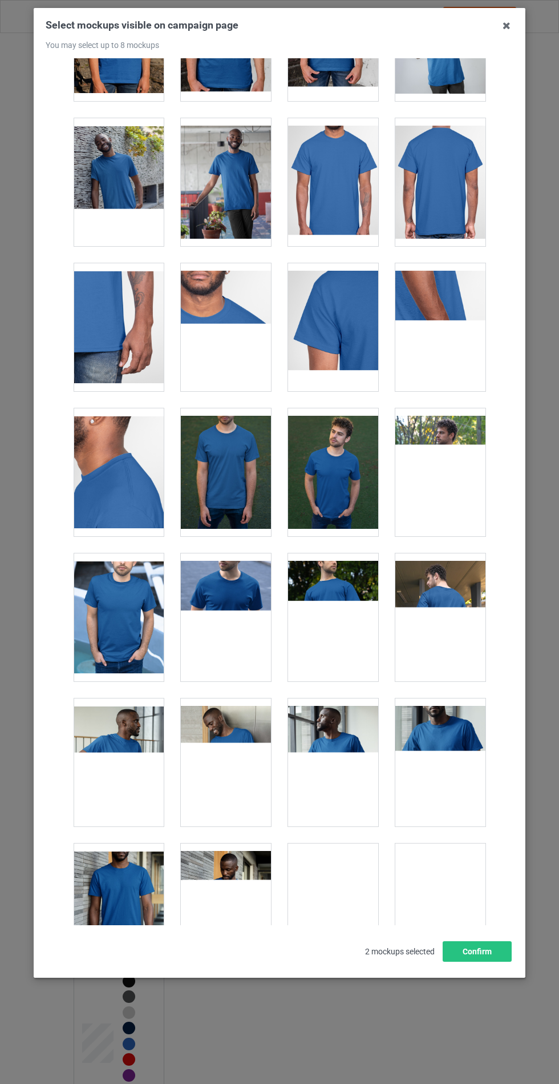
scroll to position [563, 0]
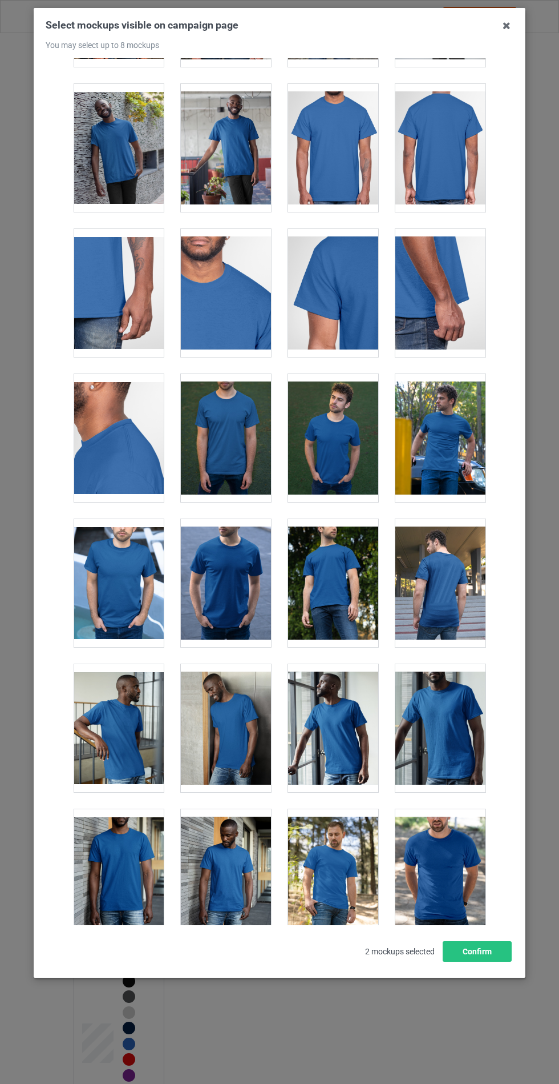
click at [441, 436] on div at bounding box center [441, 438] width 90 height 128
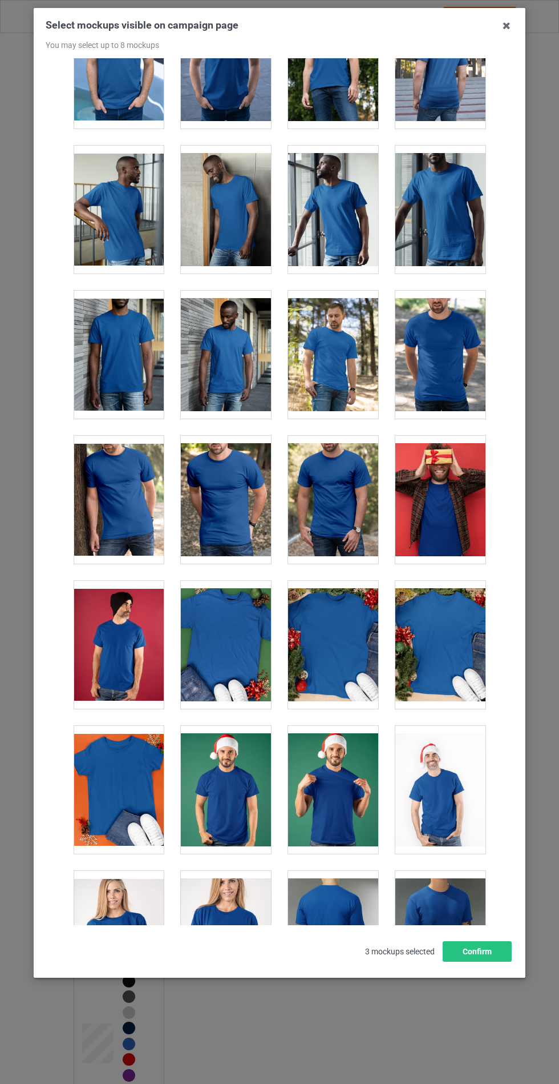
scroll to position [1080, 0]
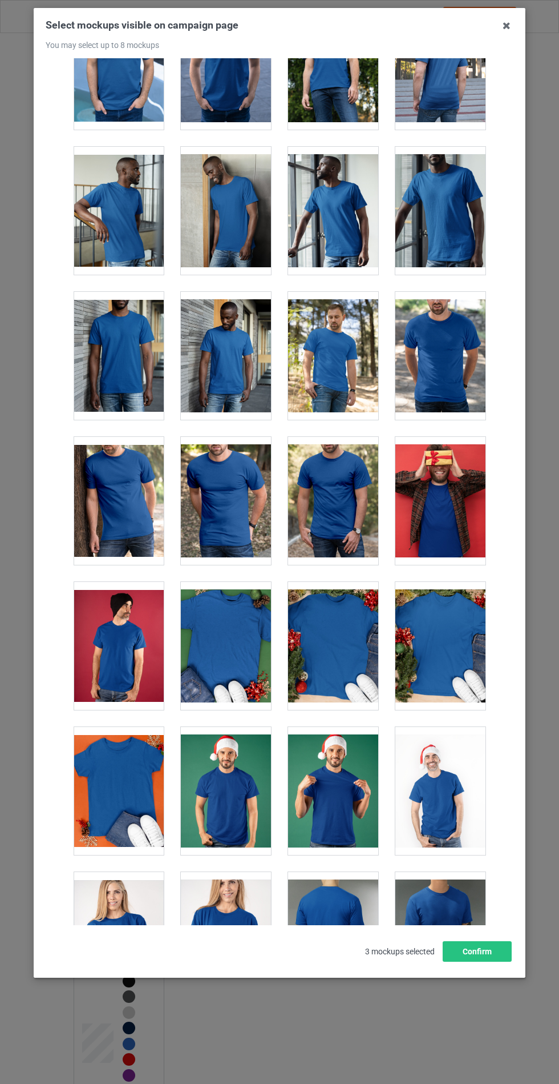
click at [223, 633] on div at bounding box center [226, 646] width 90 height 128
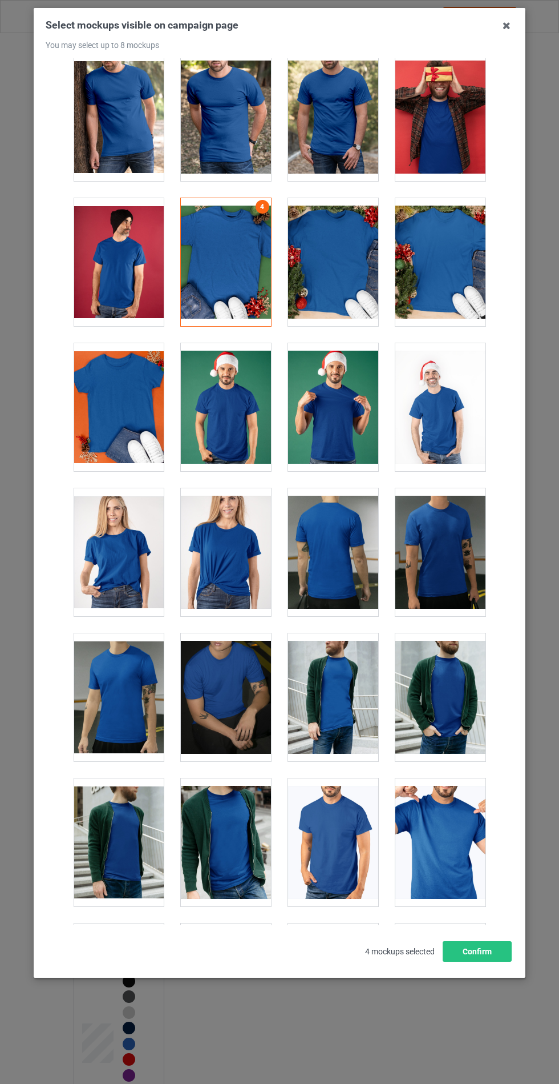
scroll to position [1464, 0]
click at [123, 409] on div at bounding box center [119, 407] width 90 height 128
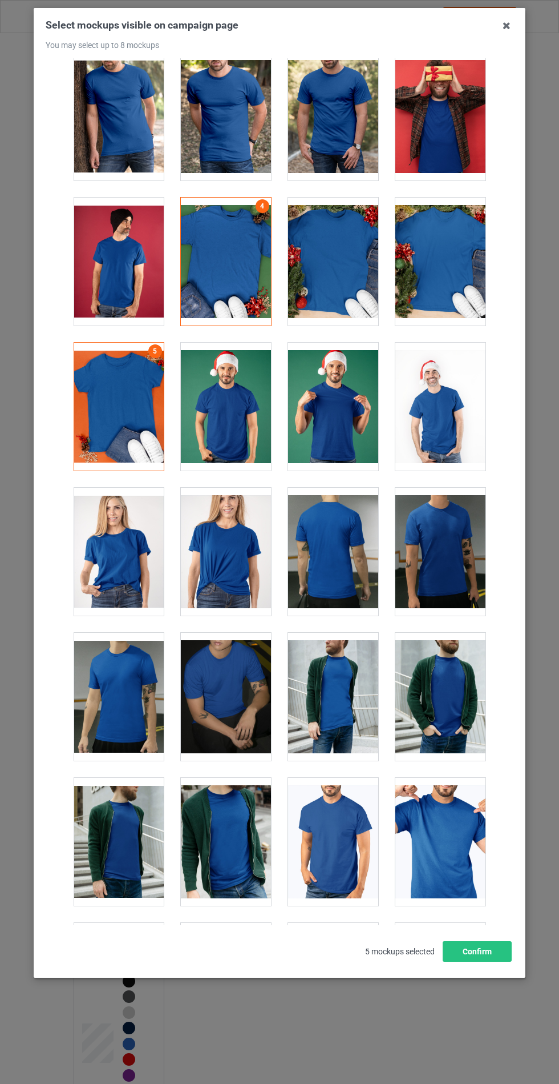
click at [232, 515] on div at bounding box center [226, 552] width 90 height 128
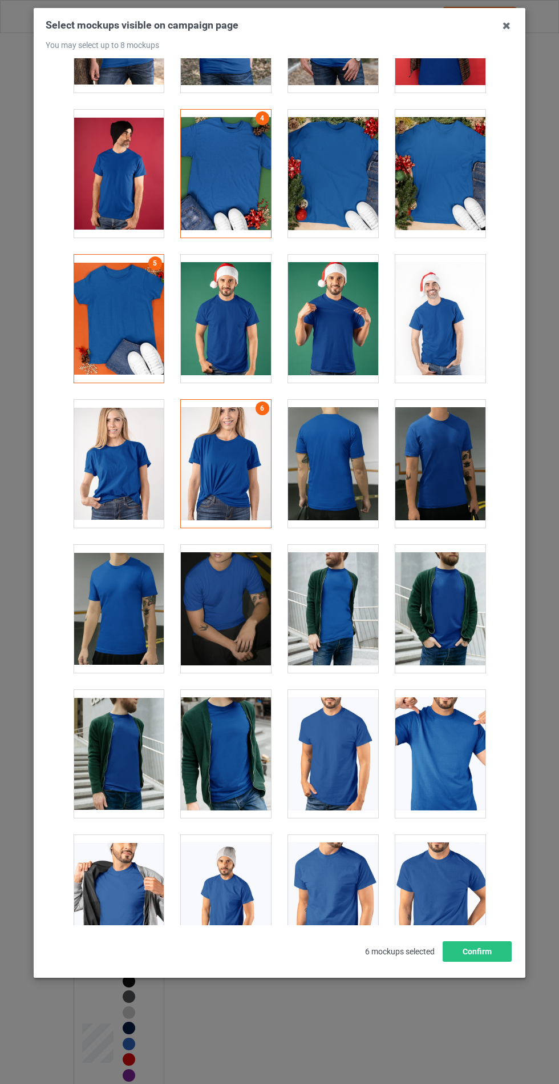
scroll to position [1608, 0]
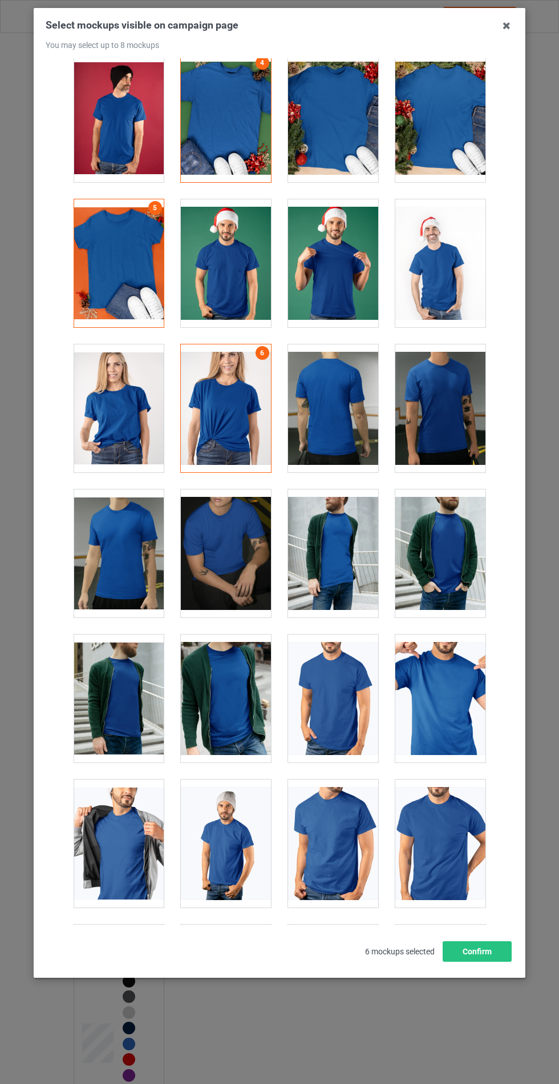
click at [219, 558] on div at bounding box center [226, 553] width 90 height 128
click at [124, 798] on div at bounding box center [119, 843] width 90 height 128
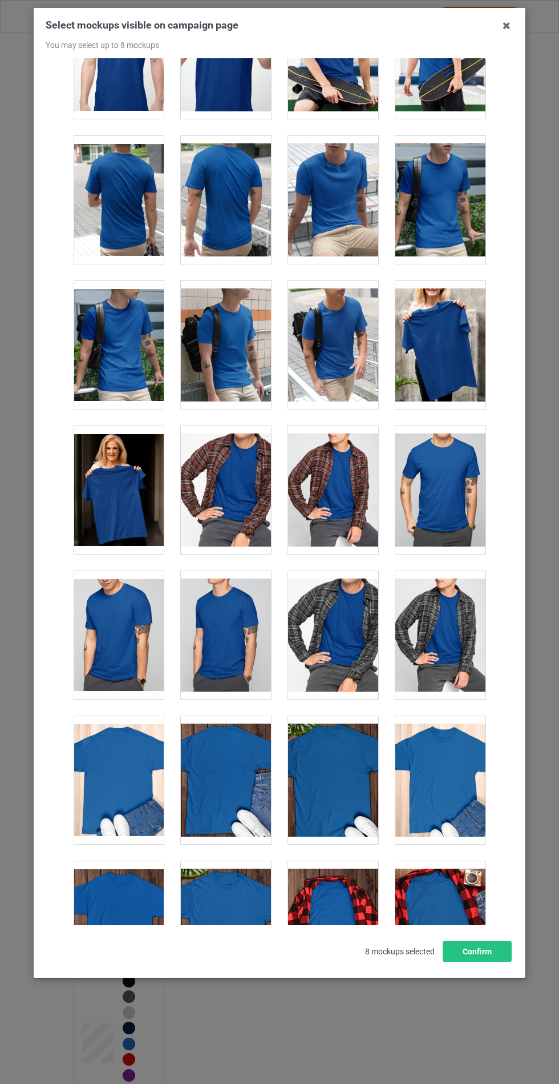
scroll to position [2837, 0]
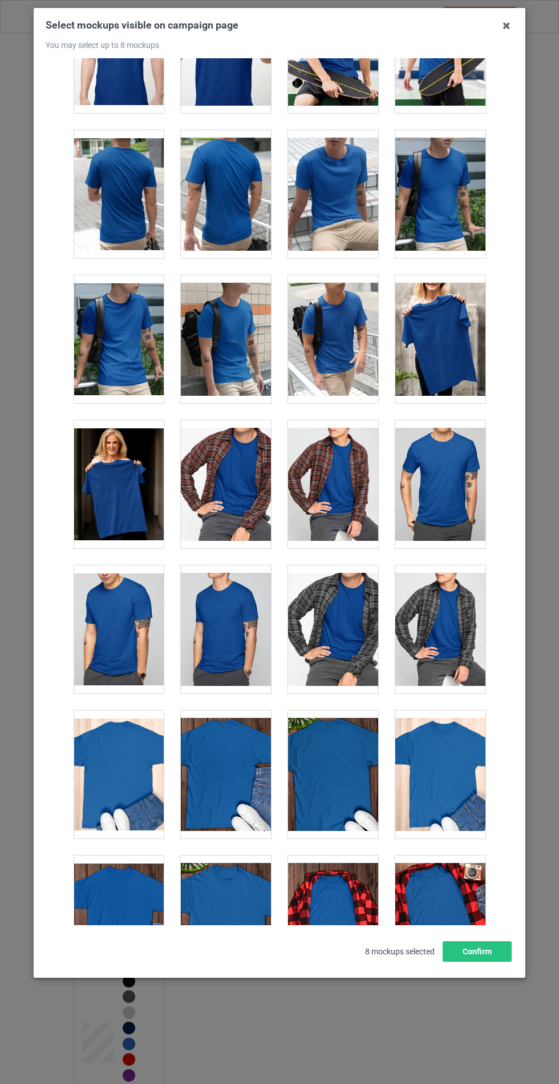
click at [123, 478] on div at bounding box center [119, 484] width 90 height 128
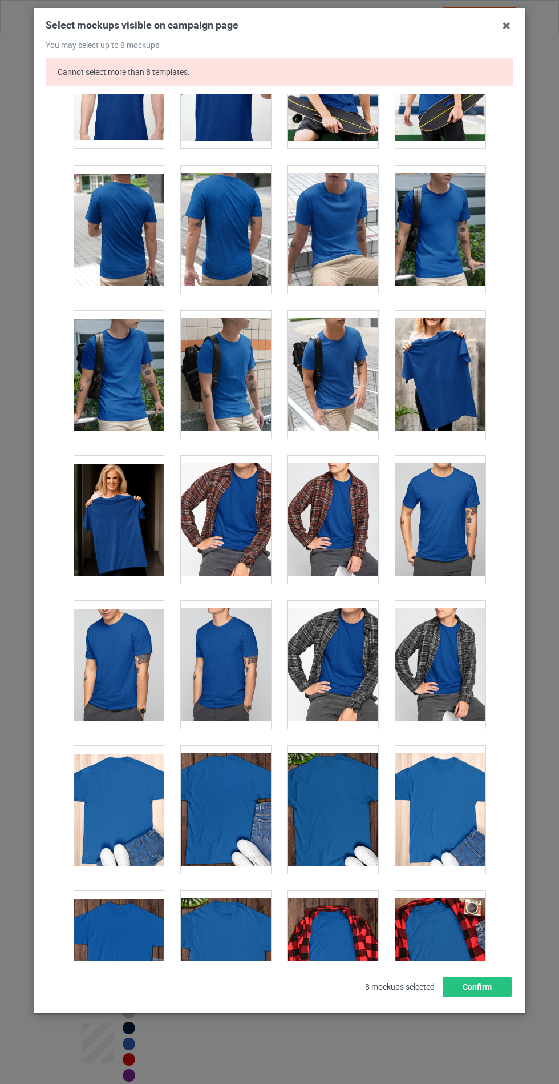
click at [119, 513] on div at bounding box center [119, 520] width 90 height 128
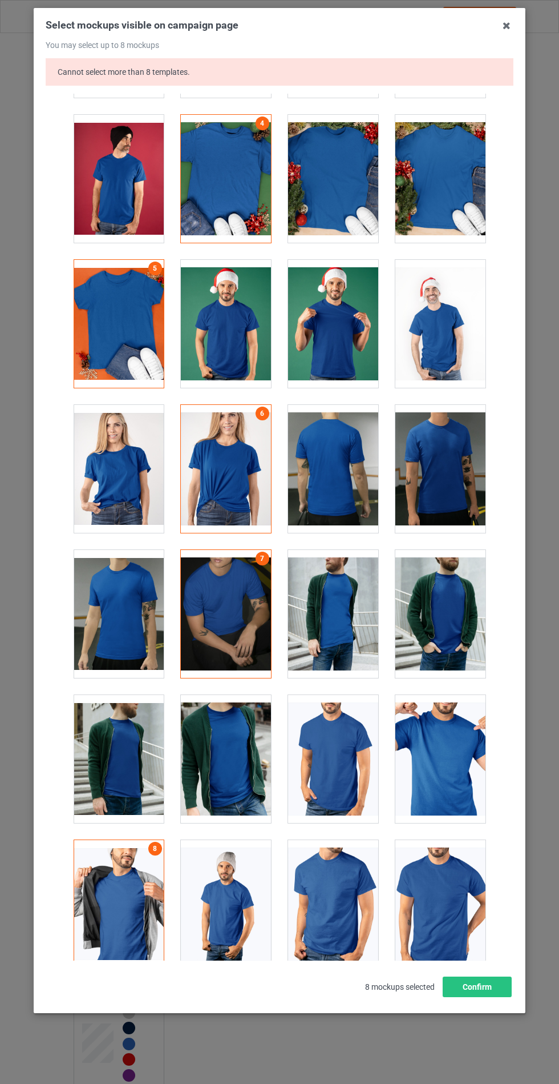
scroll to position [1576, 0]
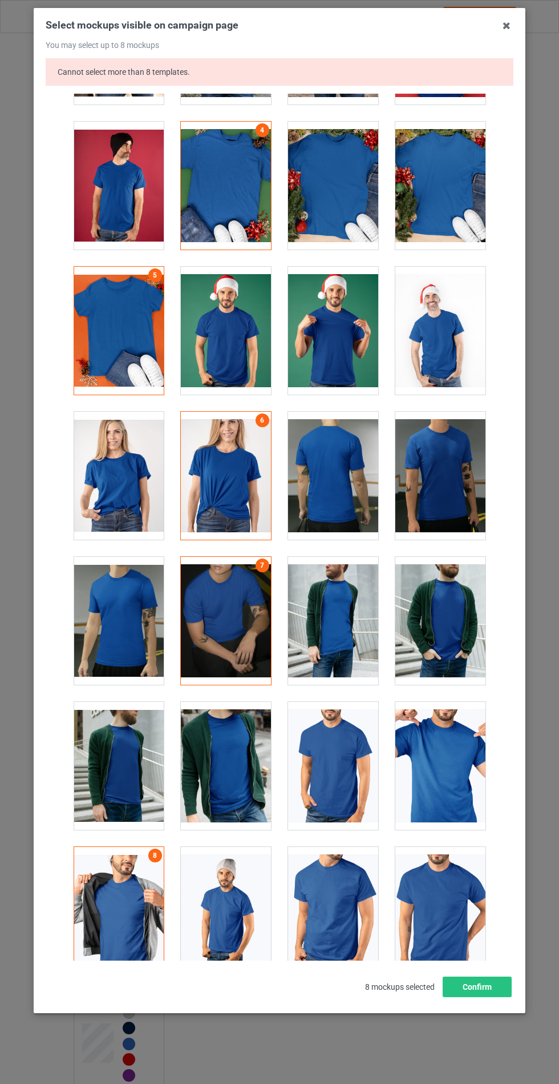
click at [233, 476] on div at bounding box center [226, 476] width 90 height 128
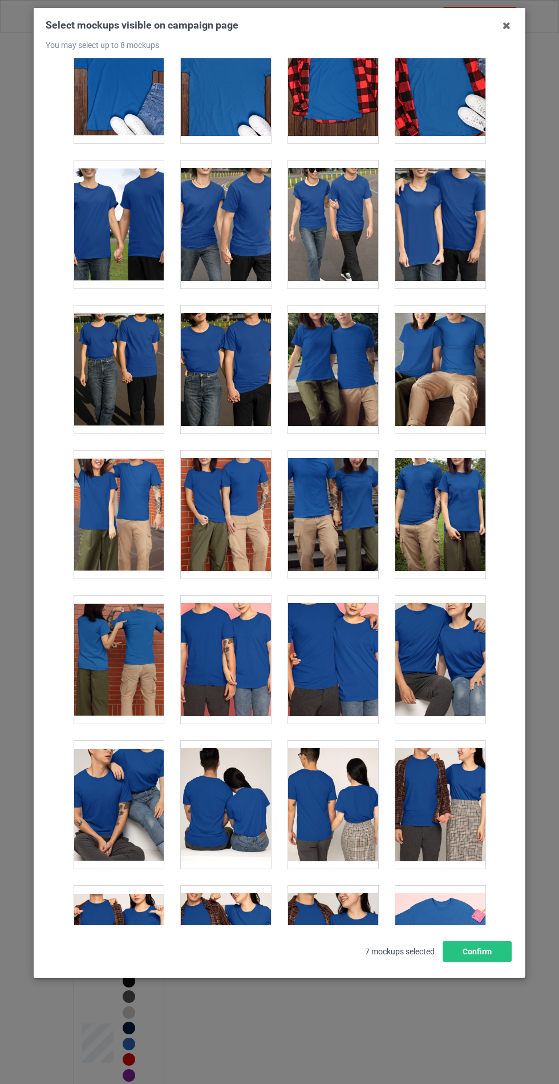
scroll to position [3679, 0]
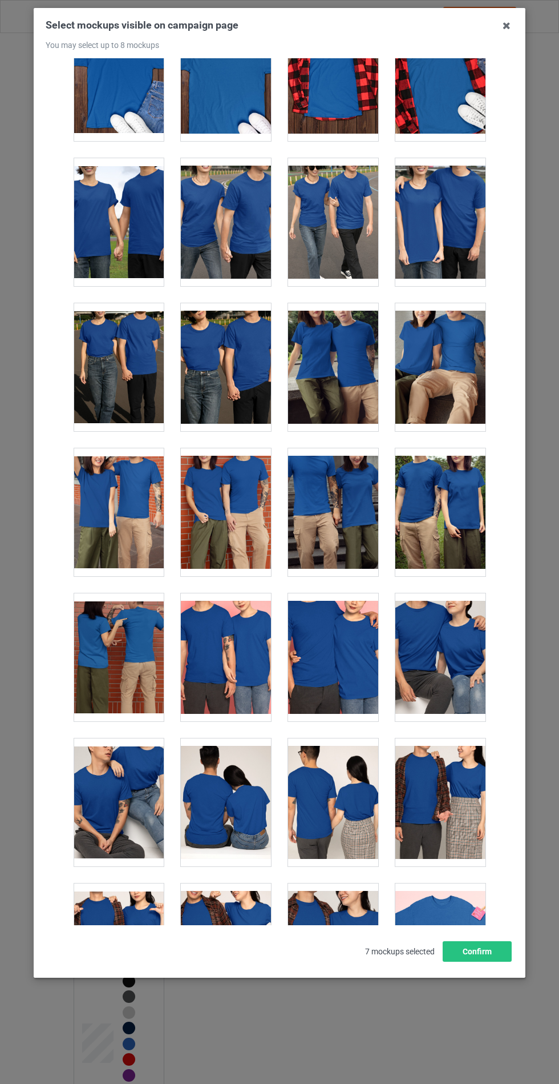
click at [448, 493] on div at bounding box center [441, 512] width 90 height 128
click at [504, 961] on button "Confirm" at bounding box center [477, 951] width 69 height 21
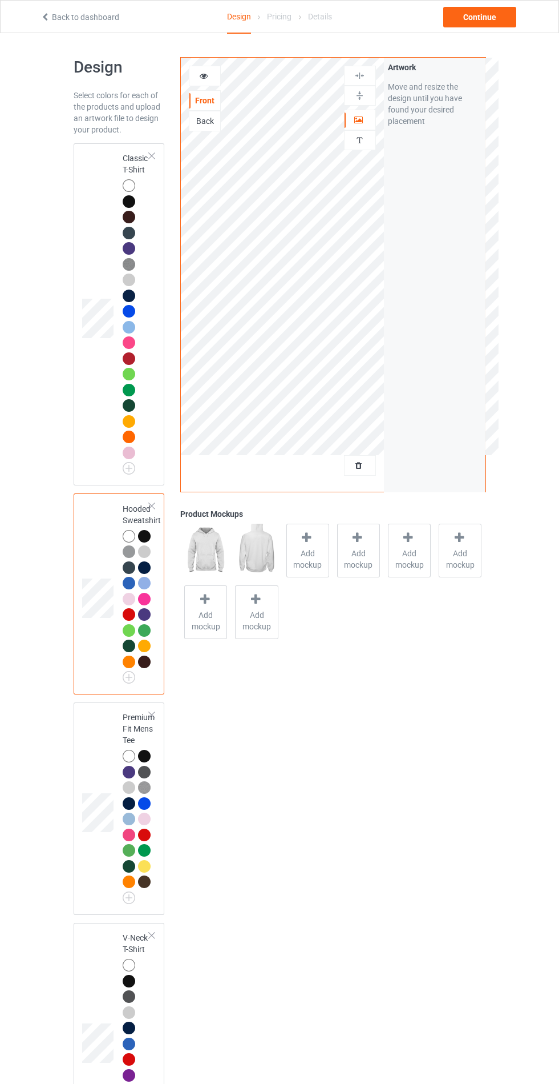
click at [306, 550] on span "Add mockup" at bounding box center [308, 558] width 42 height 23
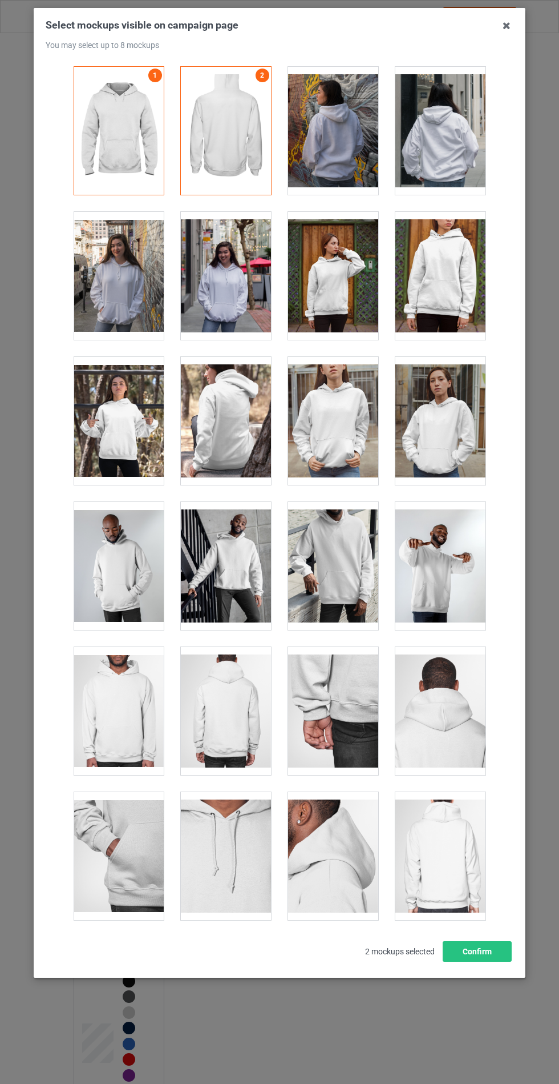
click at [334, 299] on div at bounding box center [333, 276] width 90 height 128
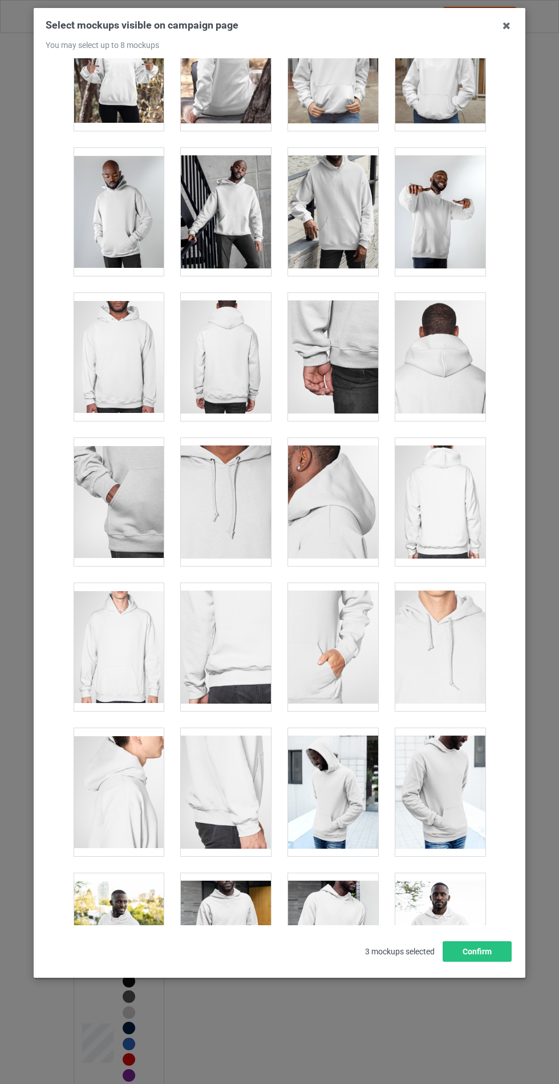
scroll to position [327, 0]
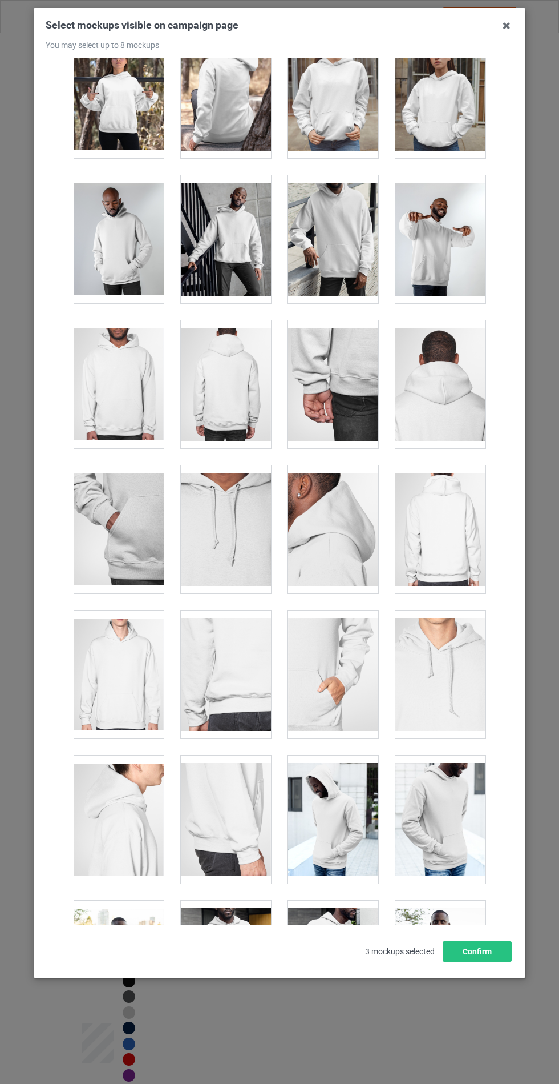
click at [247, 243] on div at bounding box center [226, 239] width 90 height 128
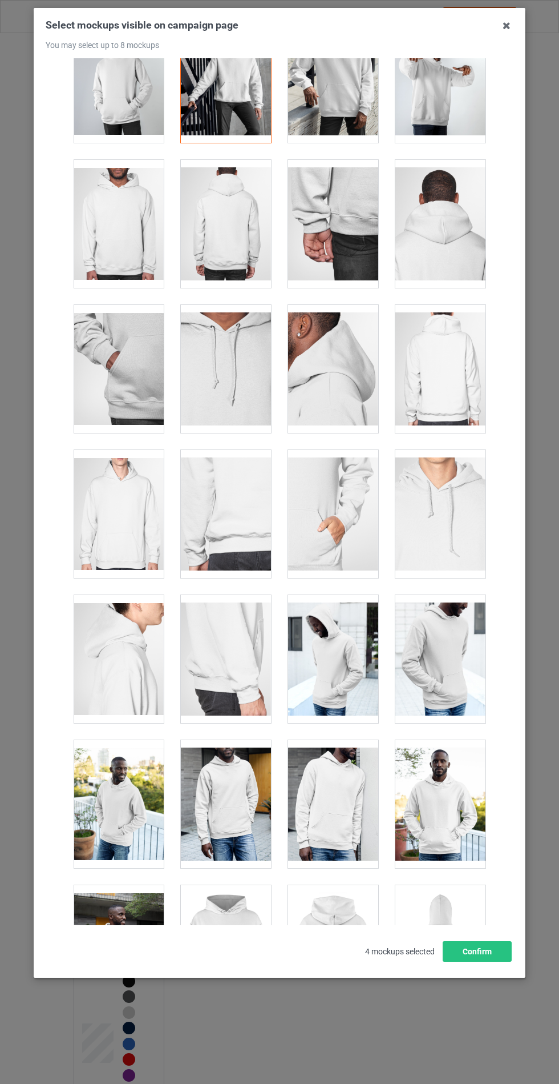
click at [140, 661] on div at bounding box center [119, 659] width 90 height 128
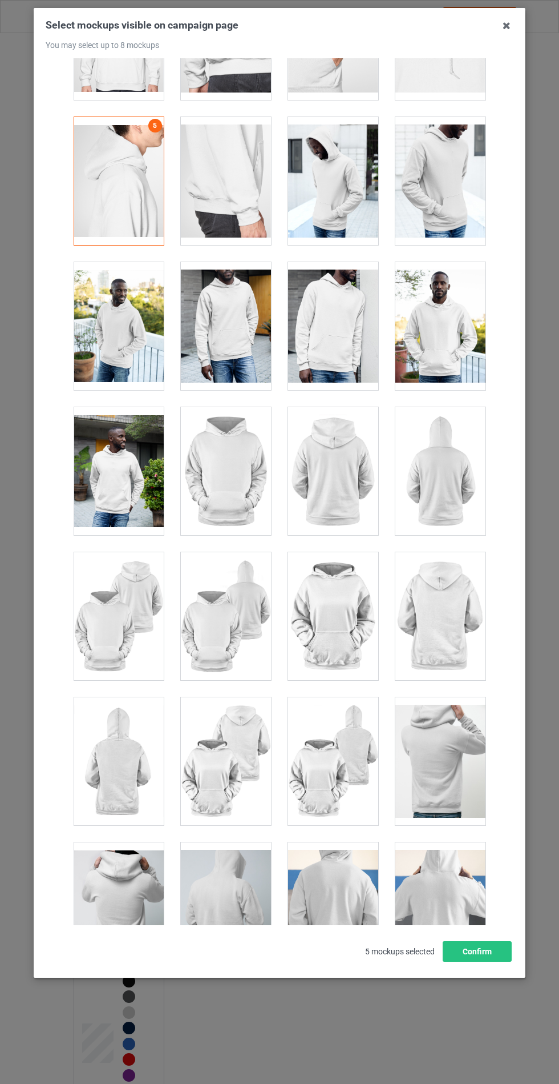
scroll to position [972, 0]
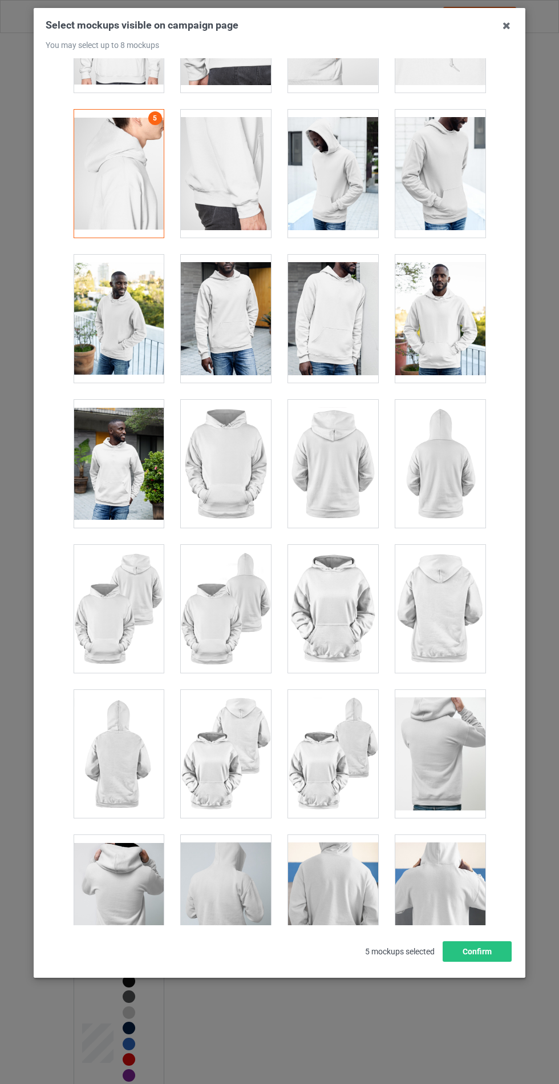
click at [339, 601] on div at bounding box center [333, 609] width 90 height 128
click at [493, 961] on button "Confirm" at bounding box center [477, 951] width 69 height 21
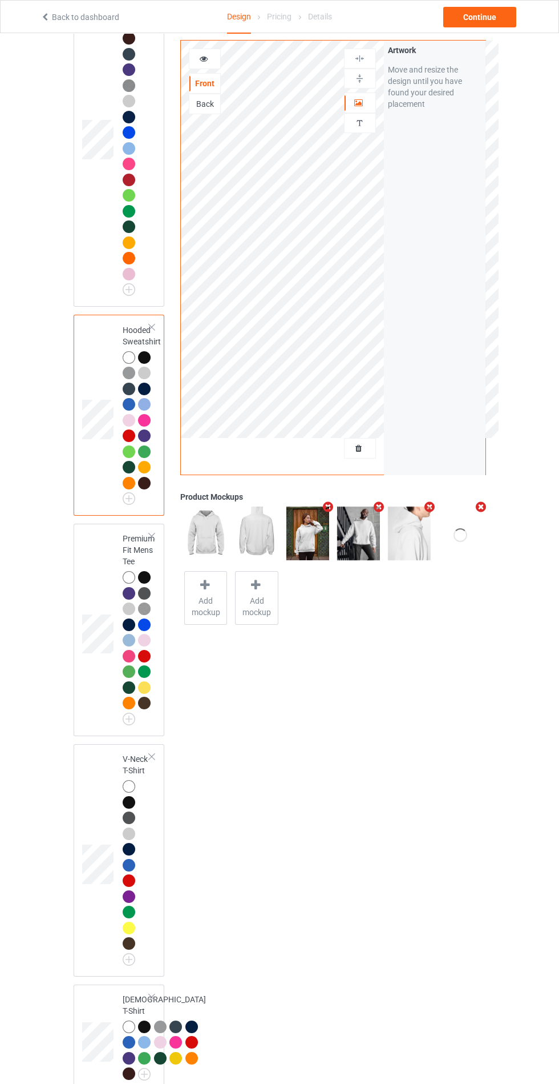
scroll to position [180, 0]
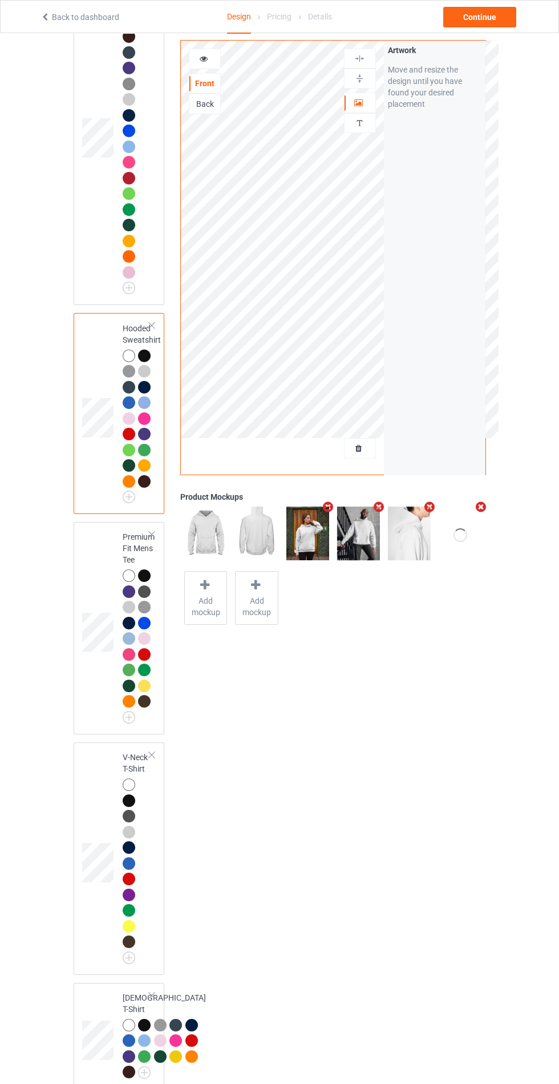
click at [154, 1034] on div at bounding box center [162, 1026] width 16 height 16
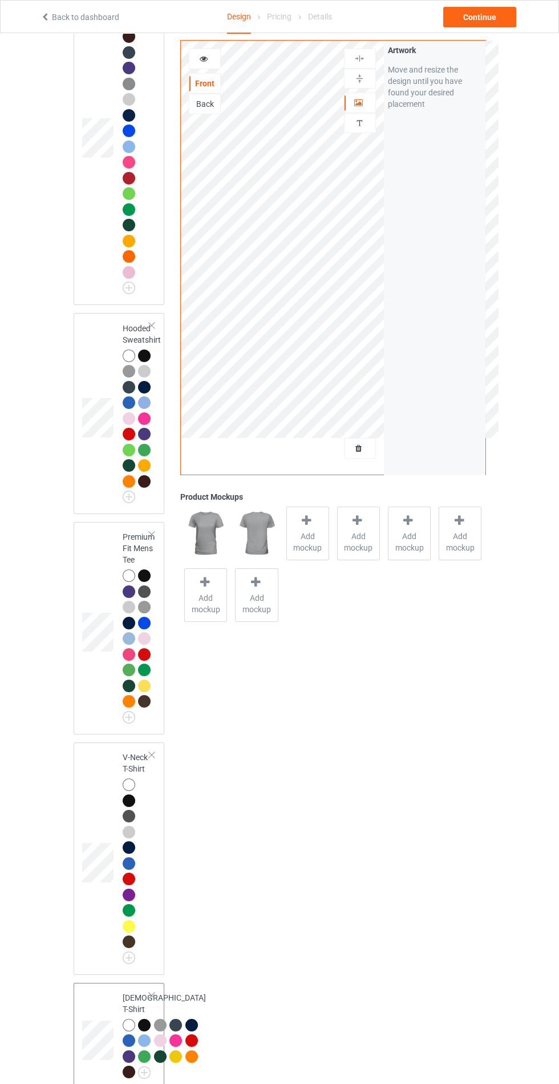
click at [312, 537] on span "Add mockup" at bounding box center [308, 541] width 42 height 23
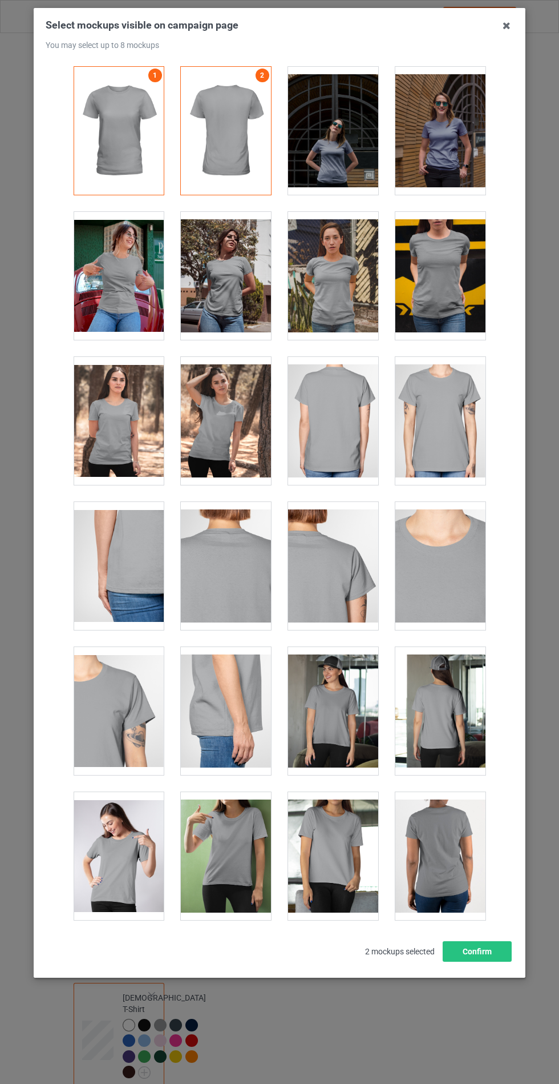
click at [324, 715] on div at bounding box center [333, 711] width 90 height 128
click at [440, 154] on div at bounding box center [441, 131] width 90 height 128
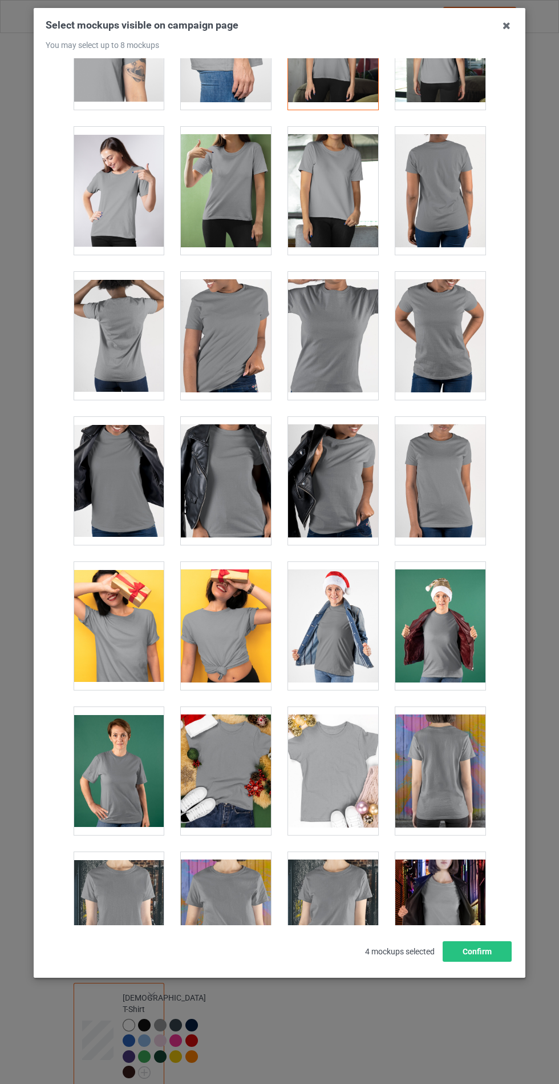
scroll to position [665, 0]
click at [212, 482] on div at bounding box center [226, 481] width 90 height 128
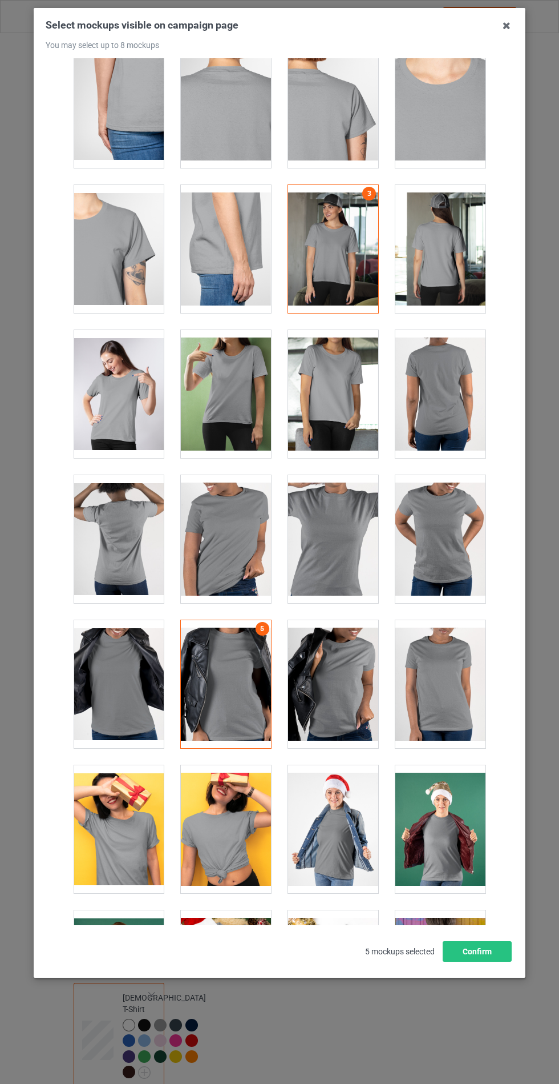
scroll to position [457, 0]
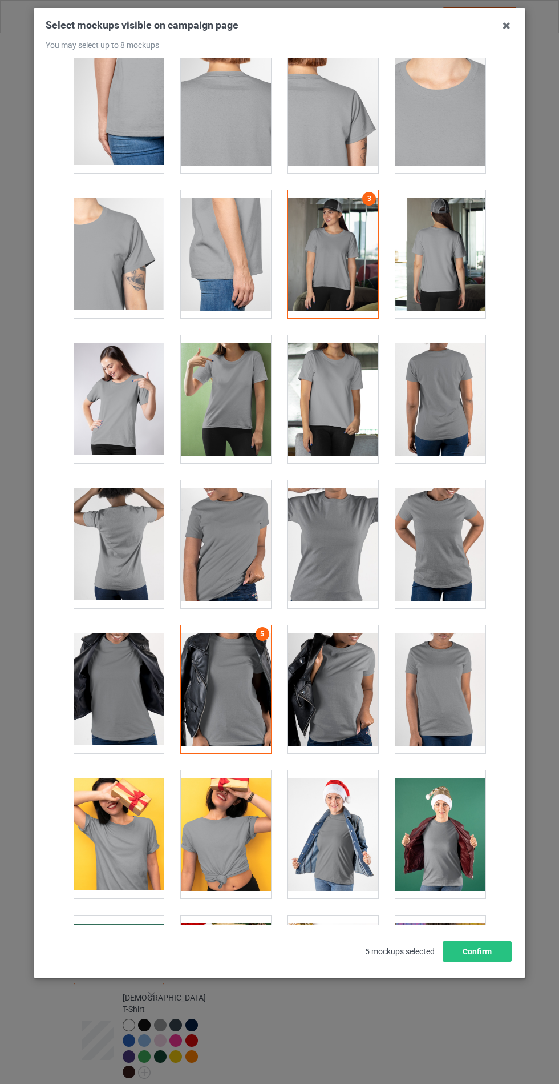
click at [233, 564] on div at bounding box center [226, 544] width 90 height 128
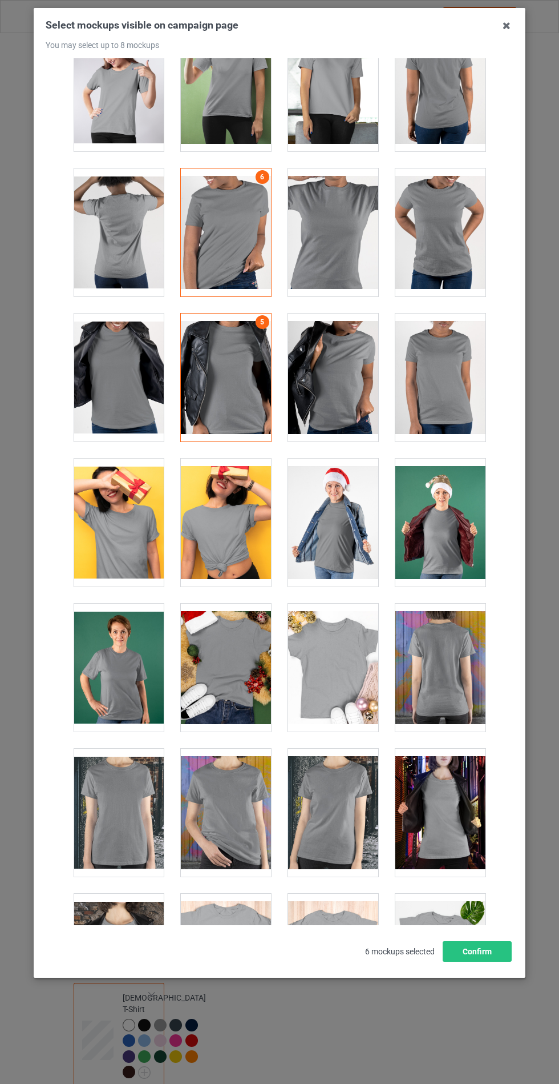
scroll to position [770, 0]
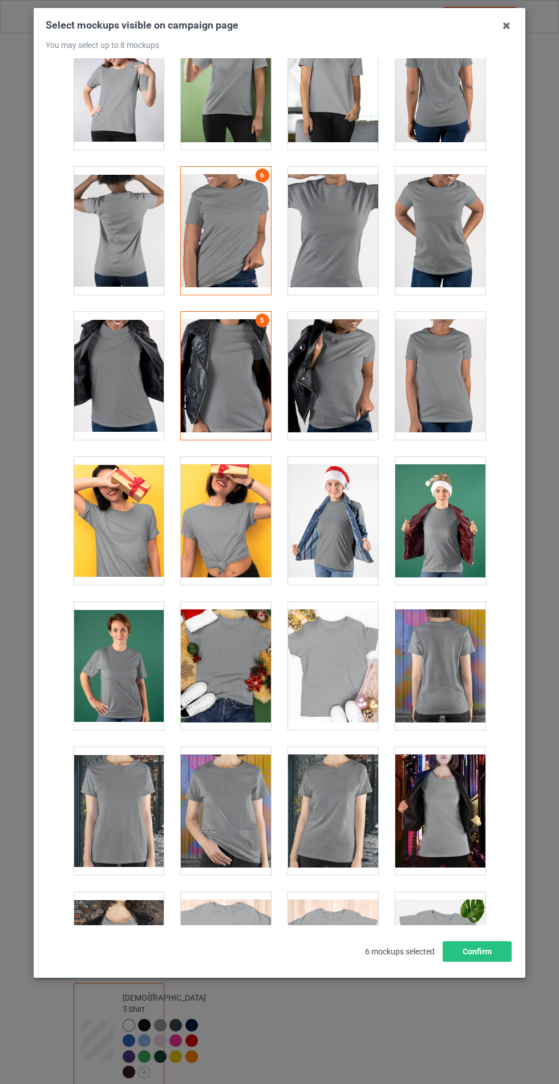
click at [110, 683] on div at bounding box center [119, 666] width 90 height 128
click at [116, 824] on div at bounding box center [119, 811] width 90 height 128
click at [478, 961] on button "Confirm" at bounding box center [477, 951] width 69 height 21
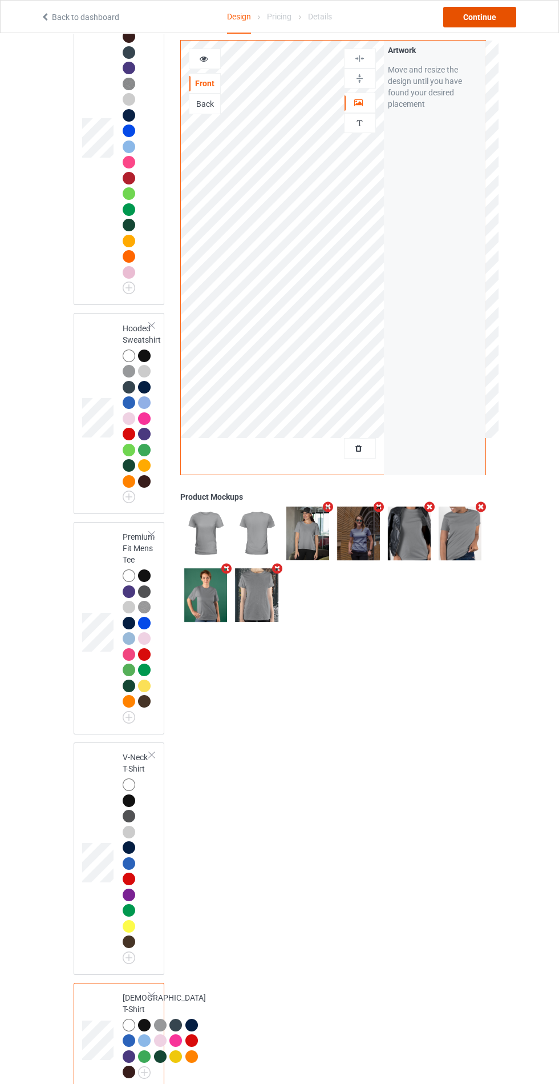
click at [490, 22] on div "Continue" at bounding box center [480, 17] width 73 height 21
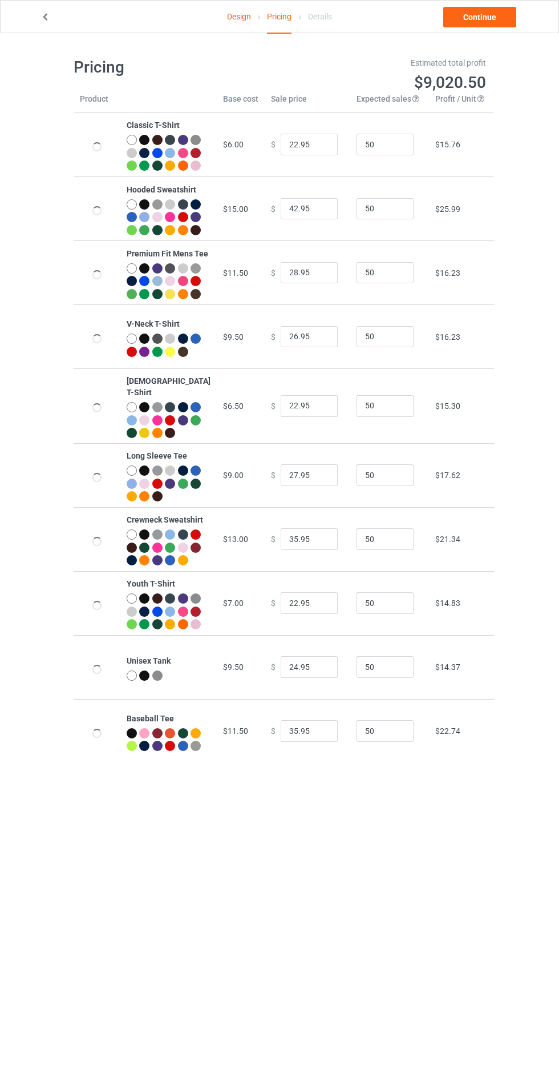
type input "26.95"
type input "46.95"
type input "32.95"
type input "30.95"
type input "26.95"
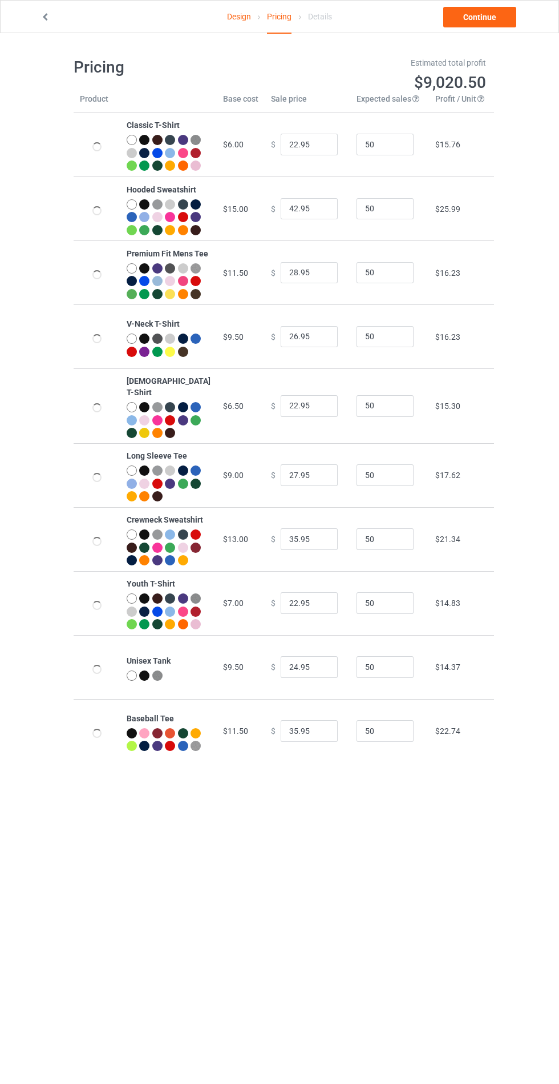
type input "31.95"
type input "39.95"
type input "26.95"
type input "28.95"
type input "39.95"
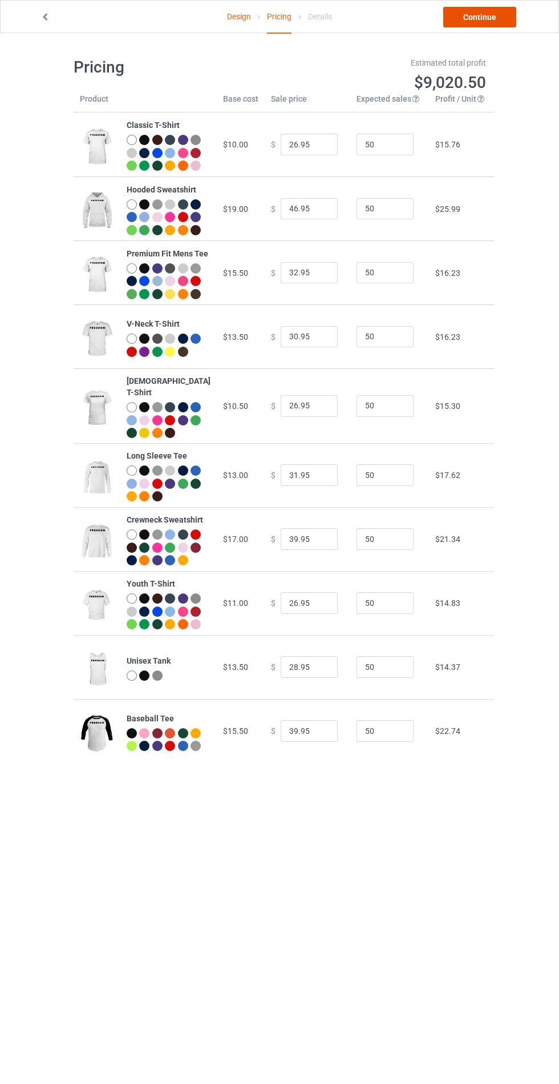
click at [486, 26] on link "Continue" at bounding box center [480, 17] width 73 height 21
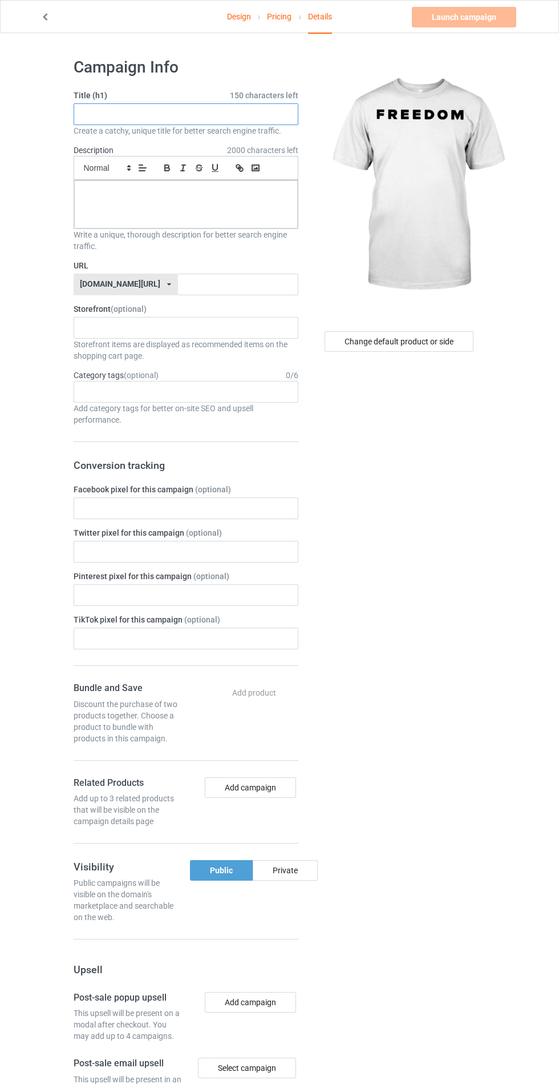
click at [247, 114] on input "text" at bounding box center [186, 114] width 225 height 22
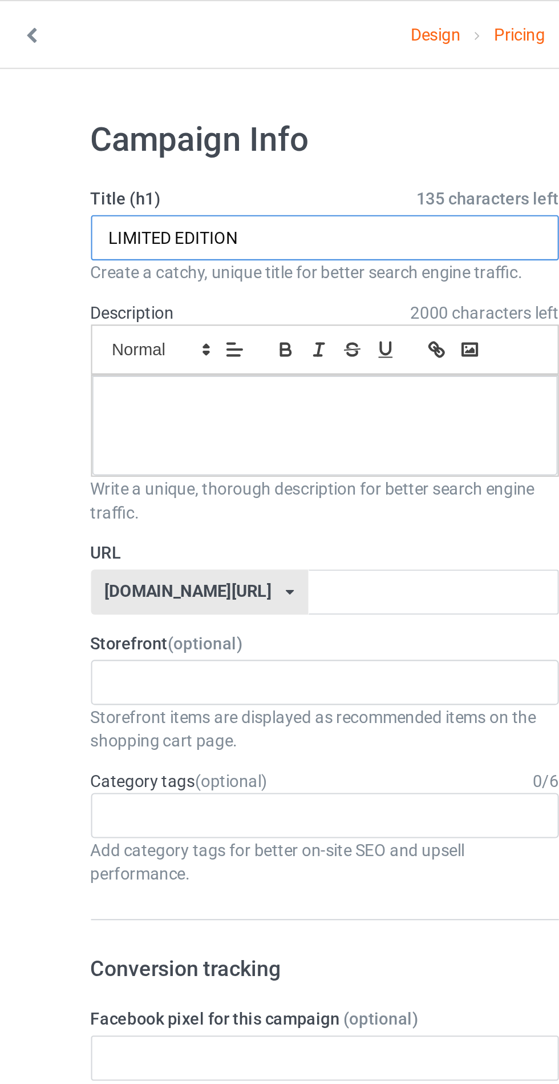
type input "LIMITED EDITION"
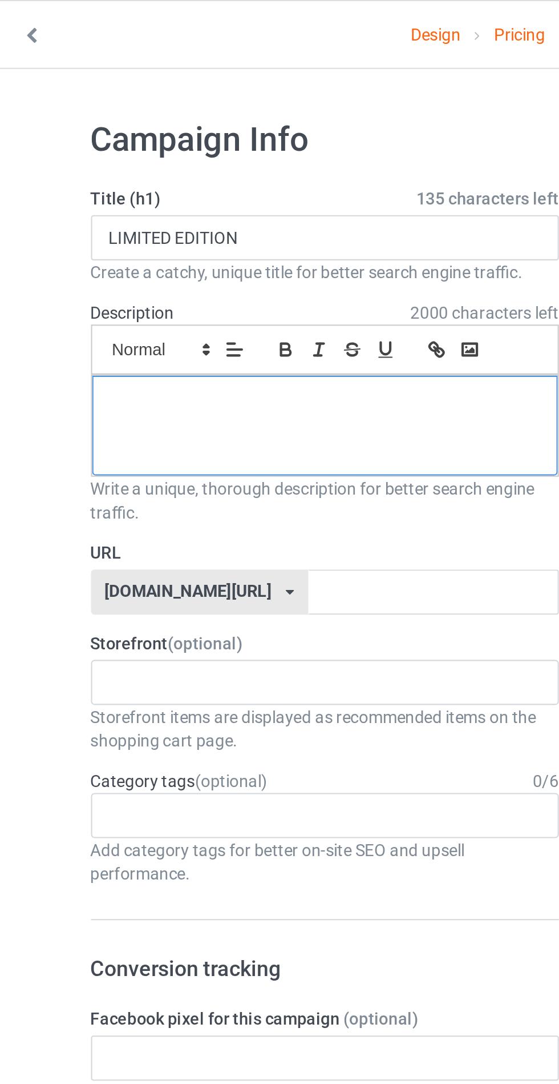
click at [197, 200] on div at bounding box center [186, 204] width 224 height 48
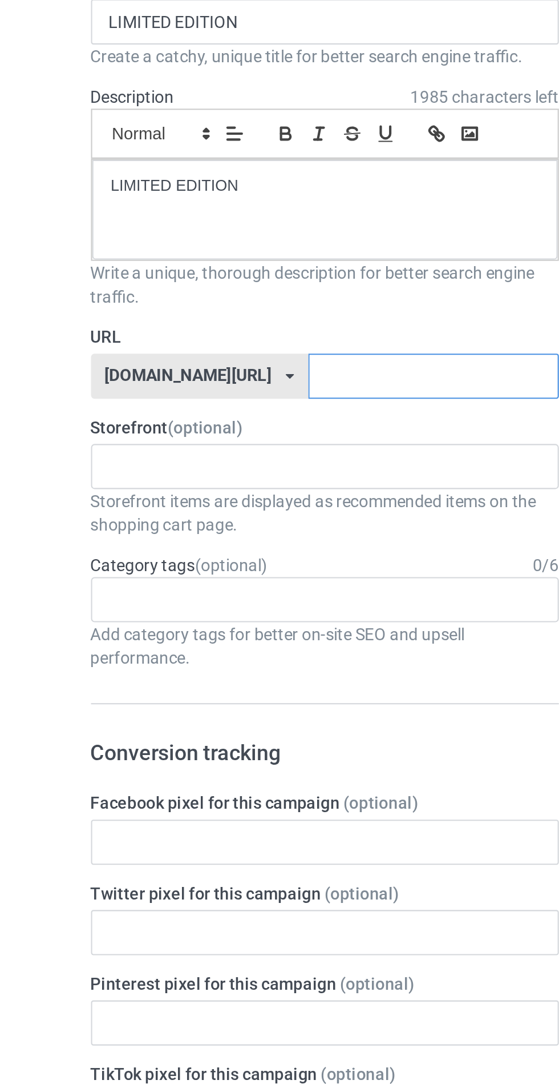
click at [190, 287] on input "text" at bounding box center [238, 284] width 120 height 22
type input "Gjgjyfuggjcjcjcjcj"
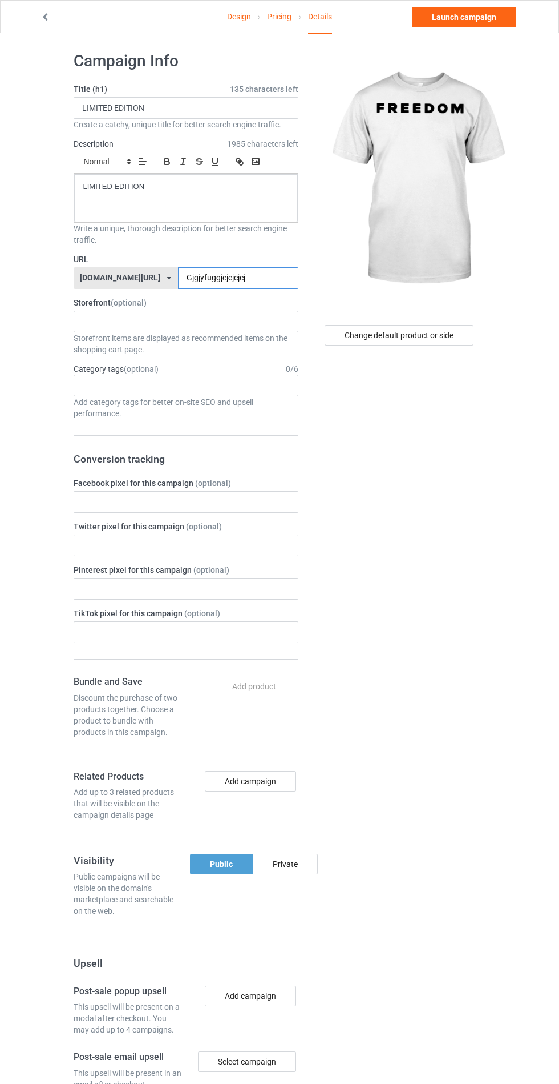
scroll to position [3, 0]
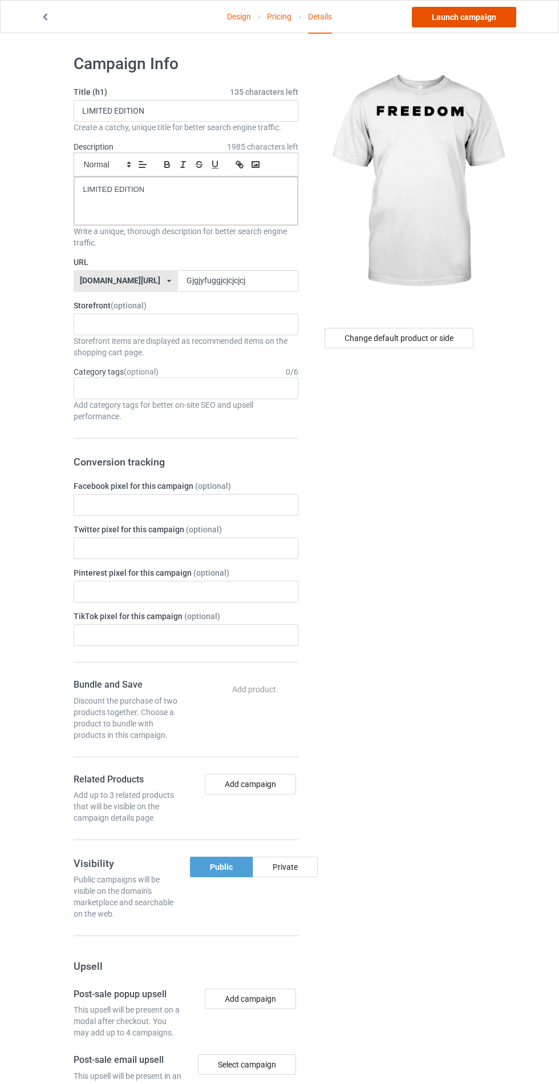
click at [483, 16] on link "Launch campaign" at bounding box center [464, 17] width 104 height 21
